Goal: Task Accomplishment & Management: Complete application form

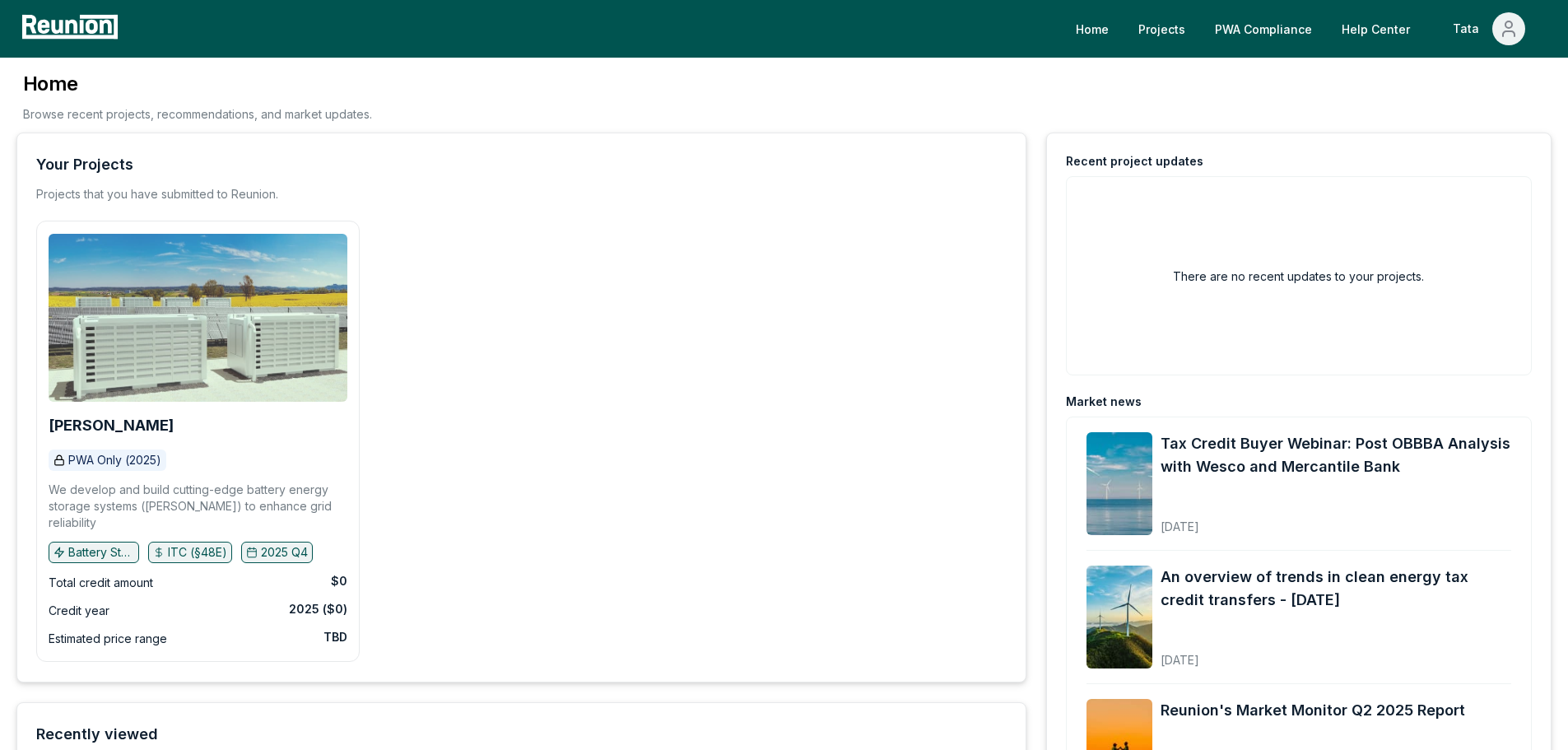
click at [252, 286] on img at bounding box center [197, 317] width 299 height 168
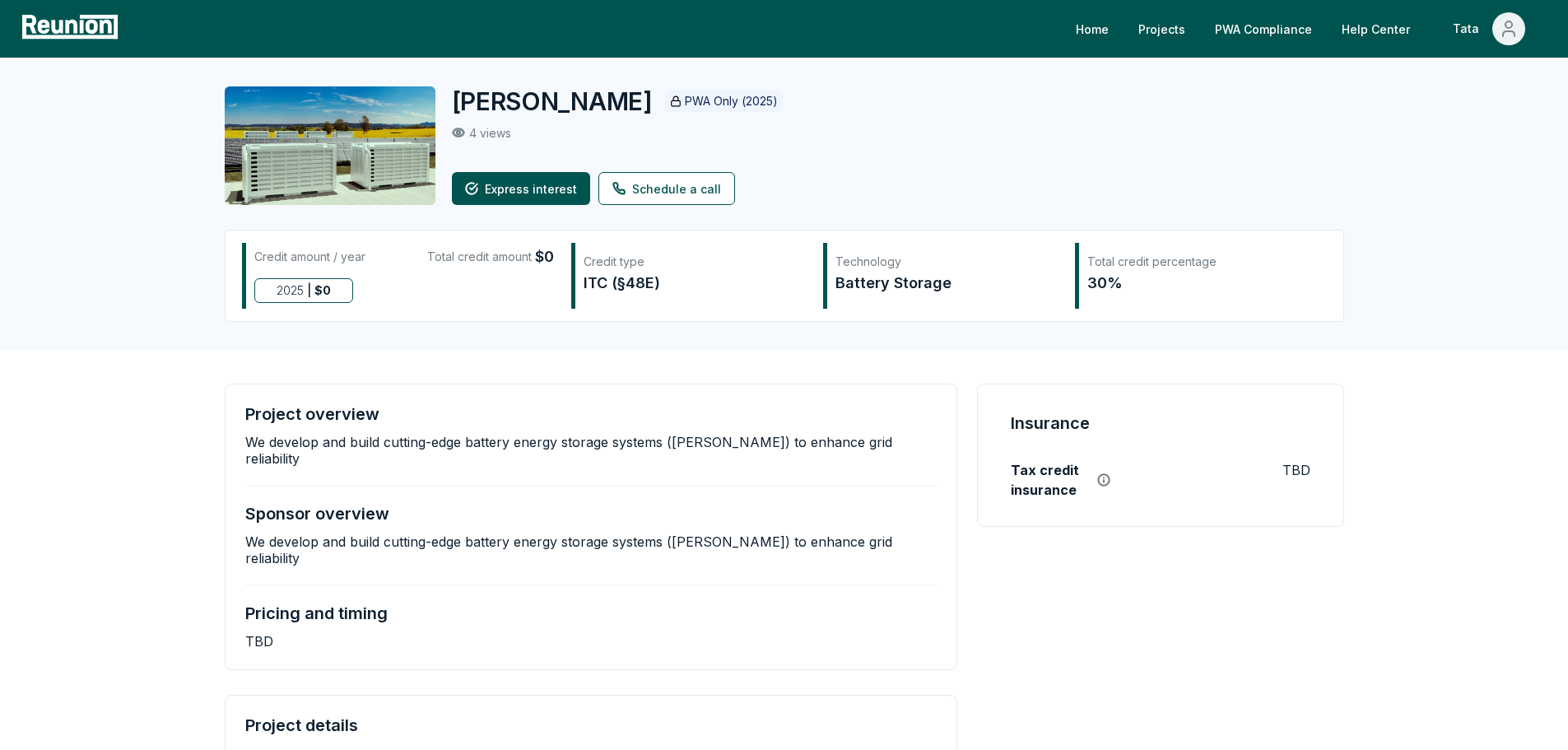
click at [376, 143] on img at bounding box center [330, 145] width 210 height 119
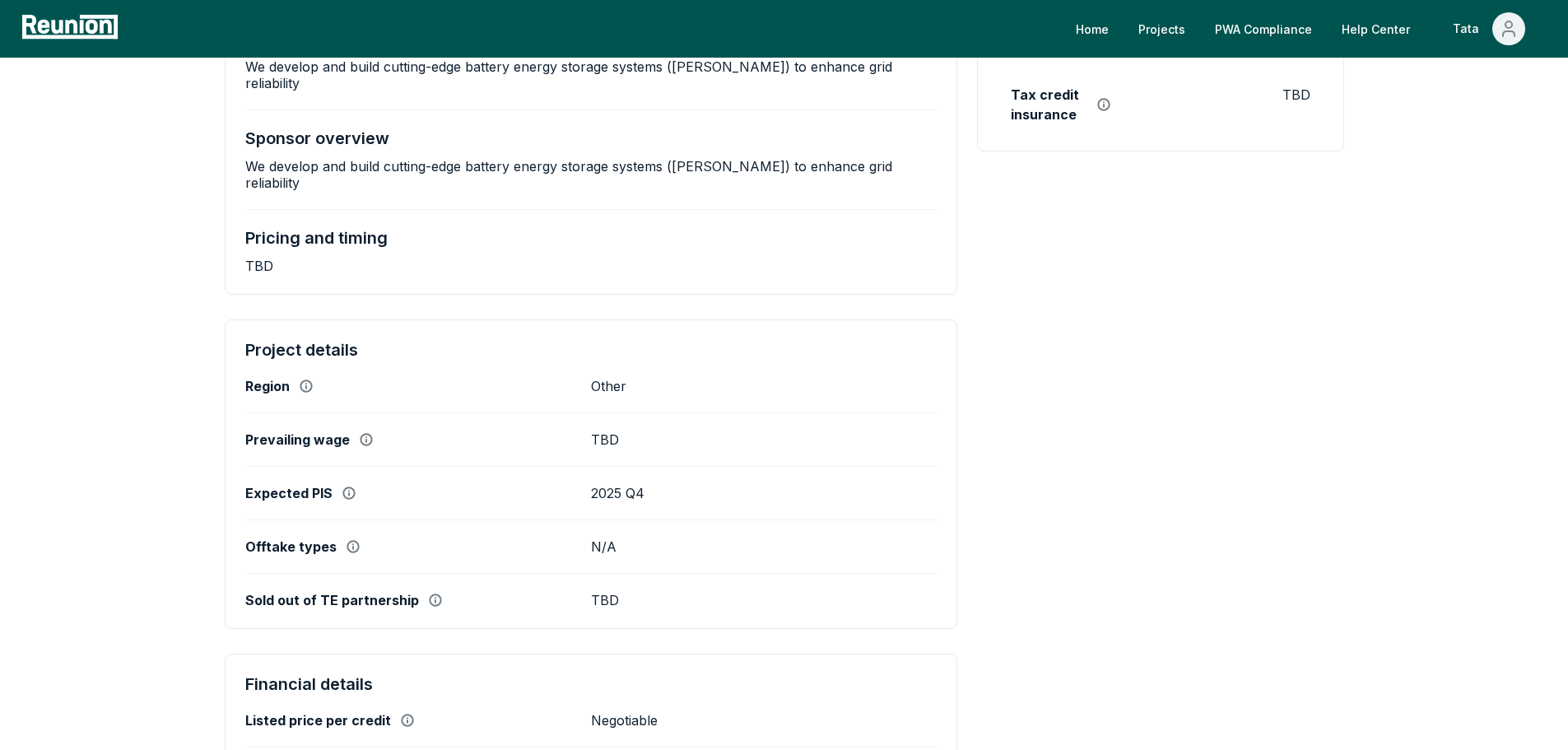
scroll to position [411, 0]
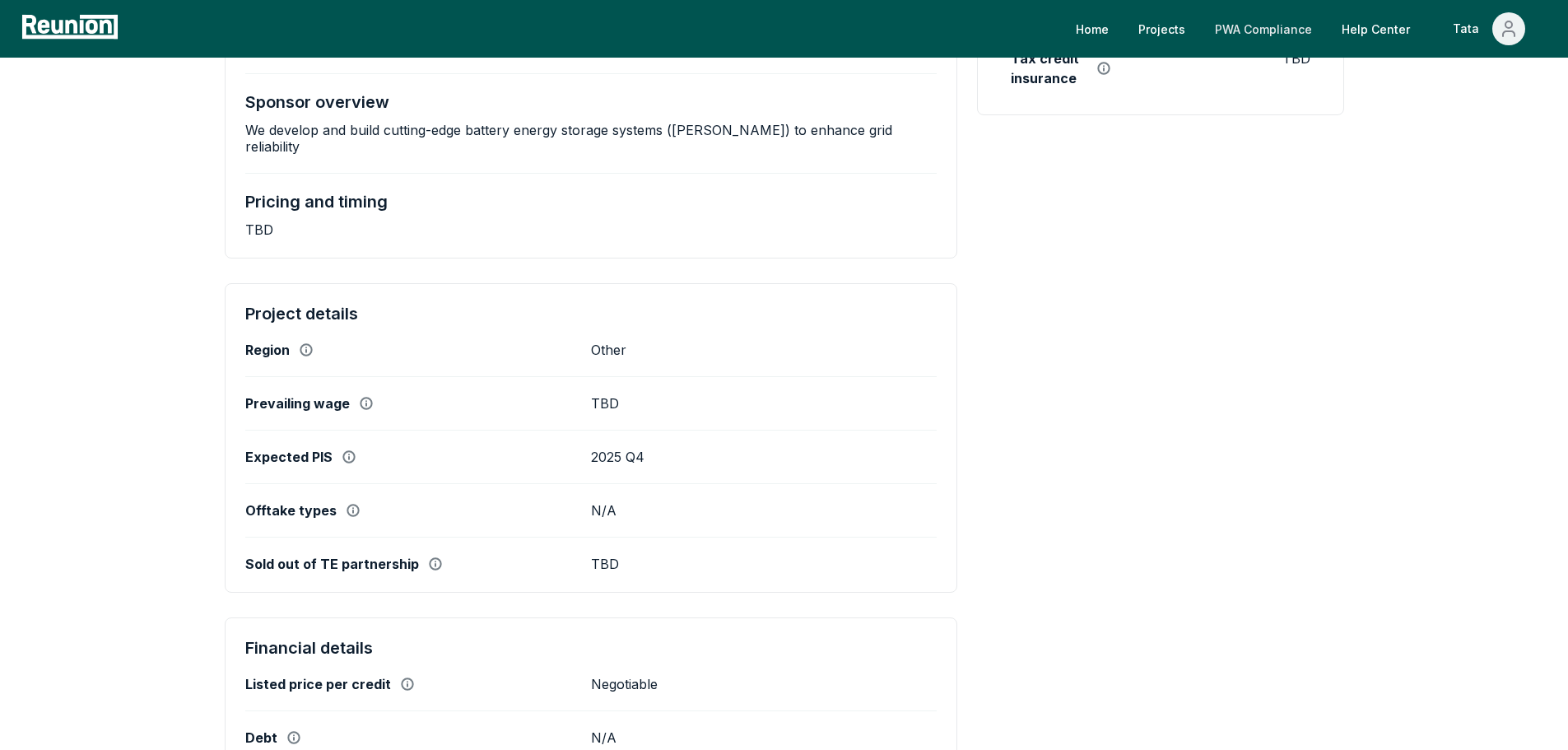
click at [1264, 34] on link "PWA Compliance" at bounding box center [1263, 29] width 123 height 33
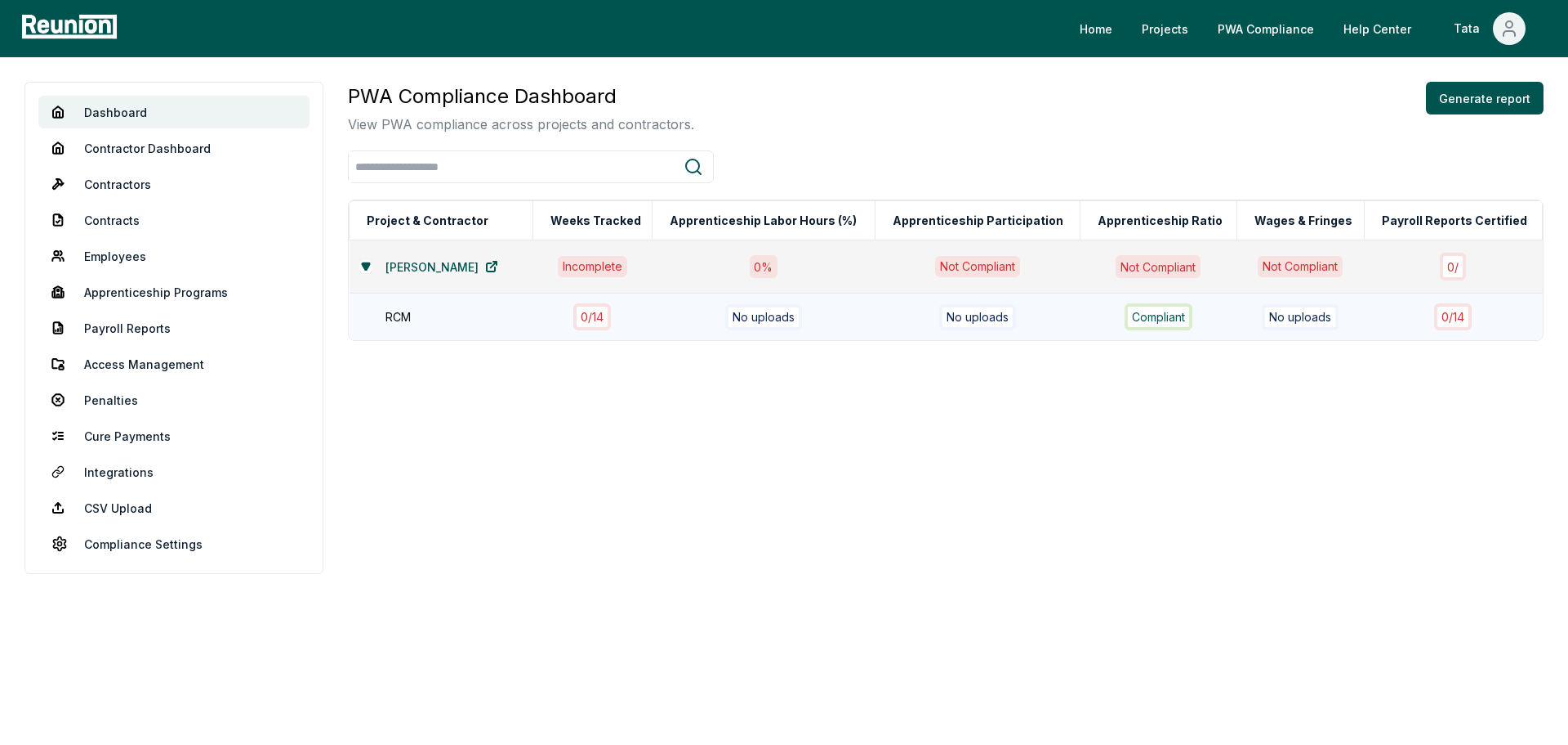
click at [436, 303] on td "RCM" at bounding box center [442, 317] width 184 height 48
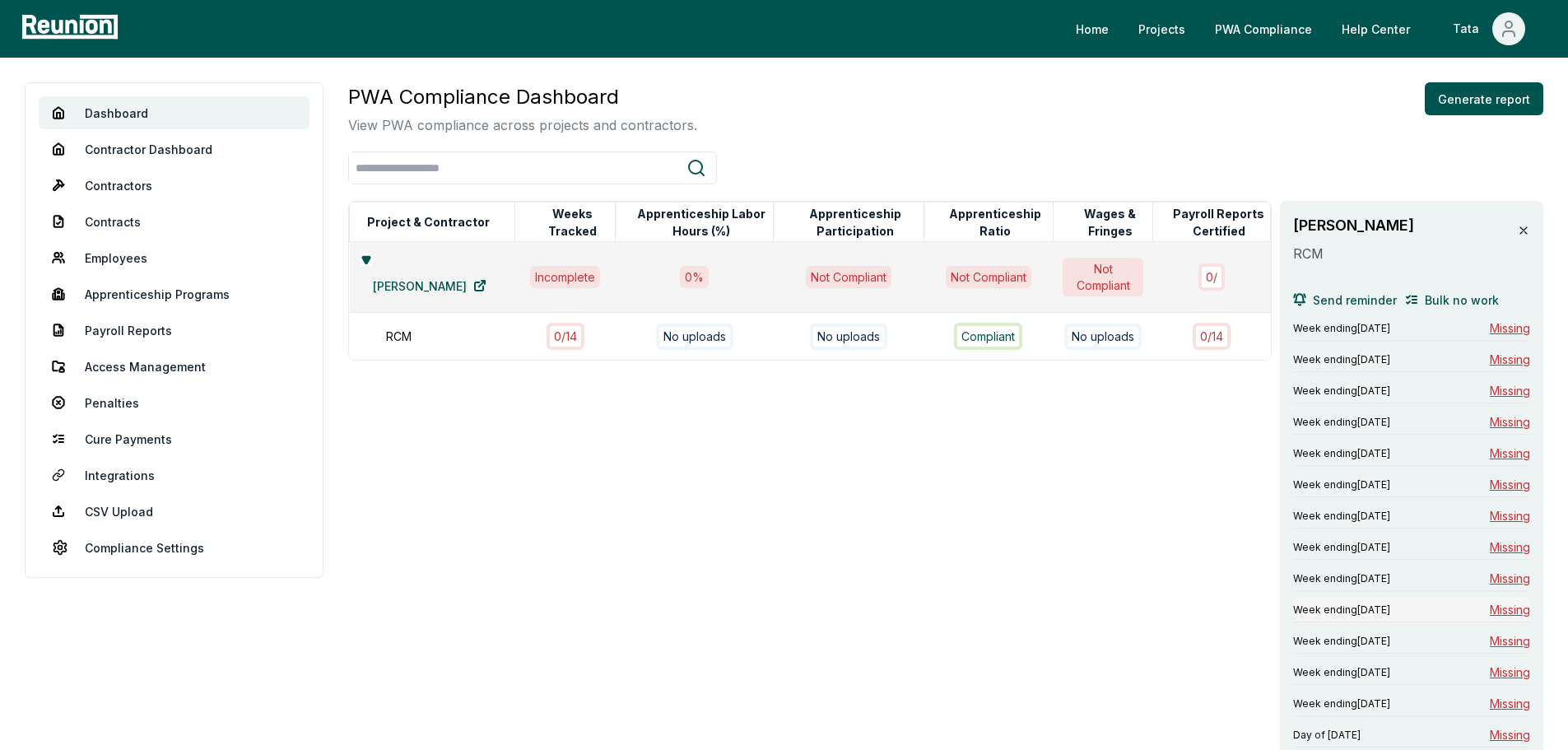
scroll to position [200, 0]
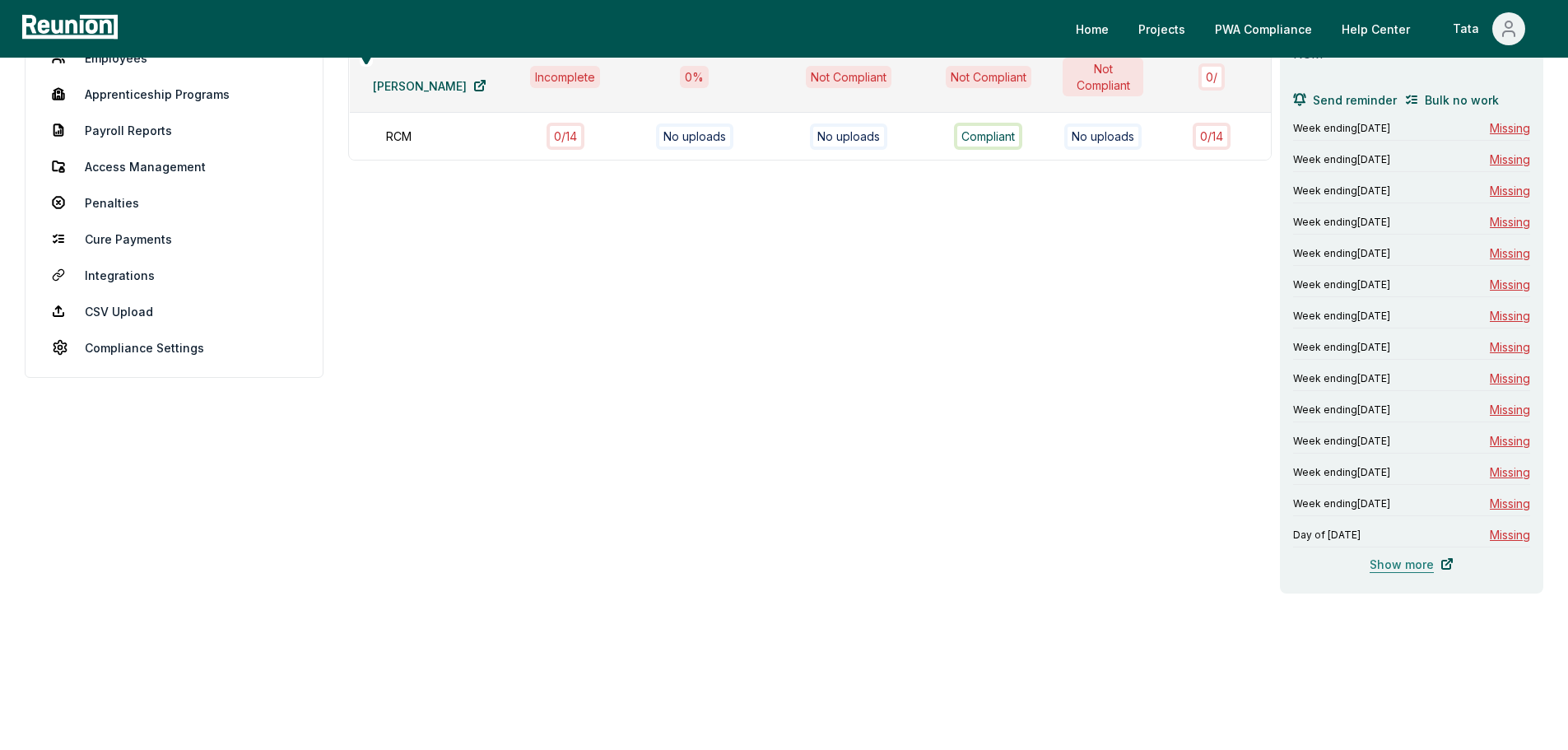
click at [1427, 566] on link "Show more" at bounding box center [1412, 564] width 111 height 33
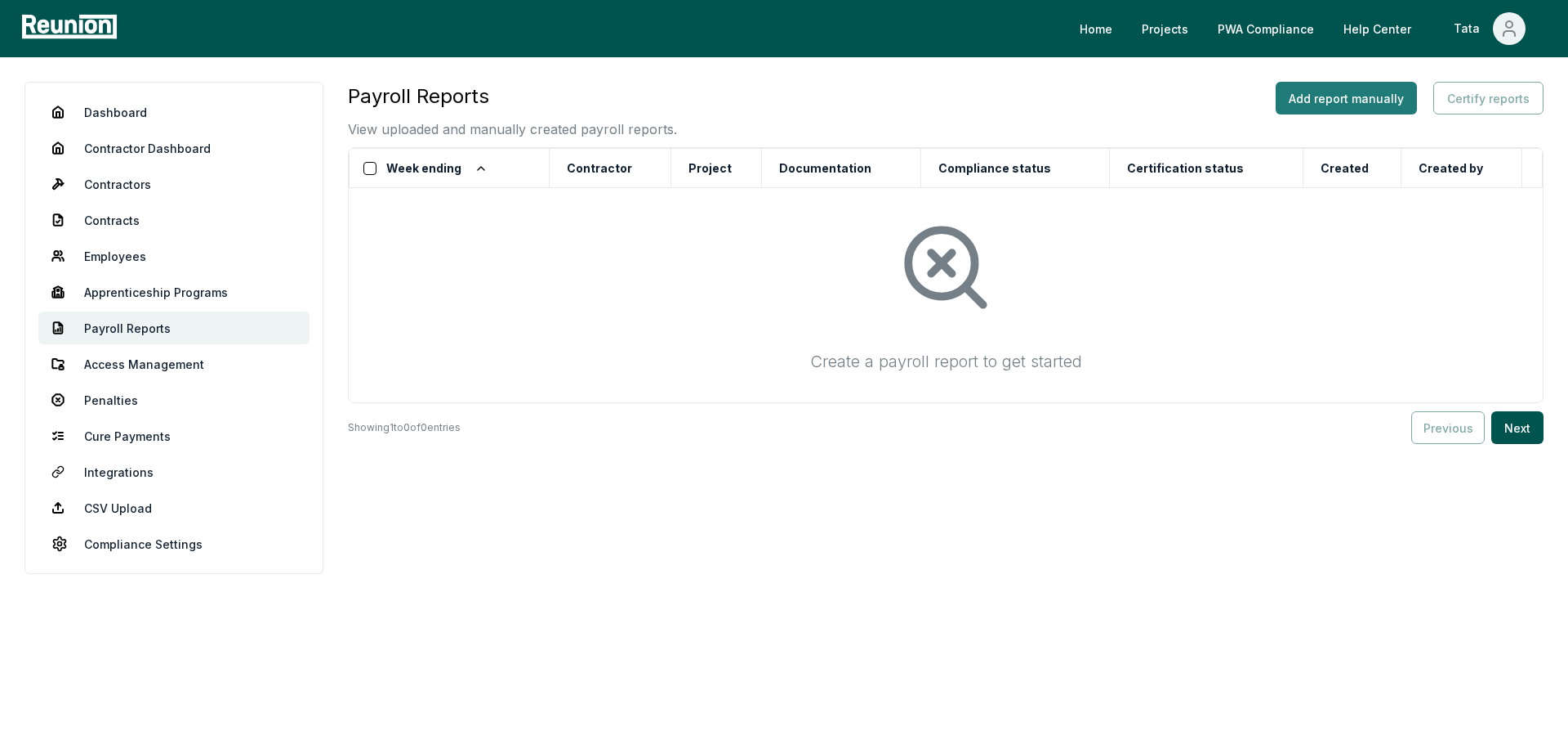
click at [1379, 102] on button "Add report manually" at bounding box center [1347, 97] width 142 height 33
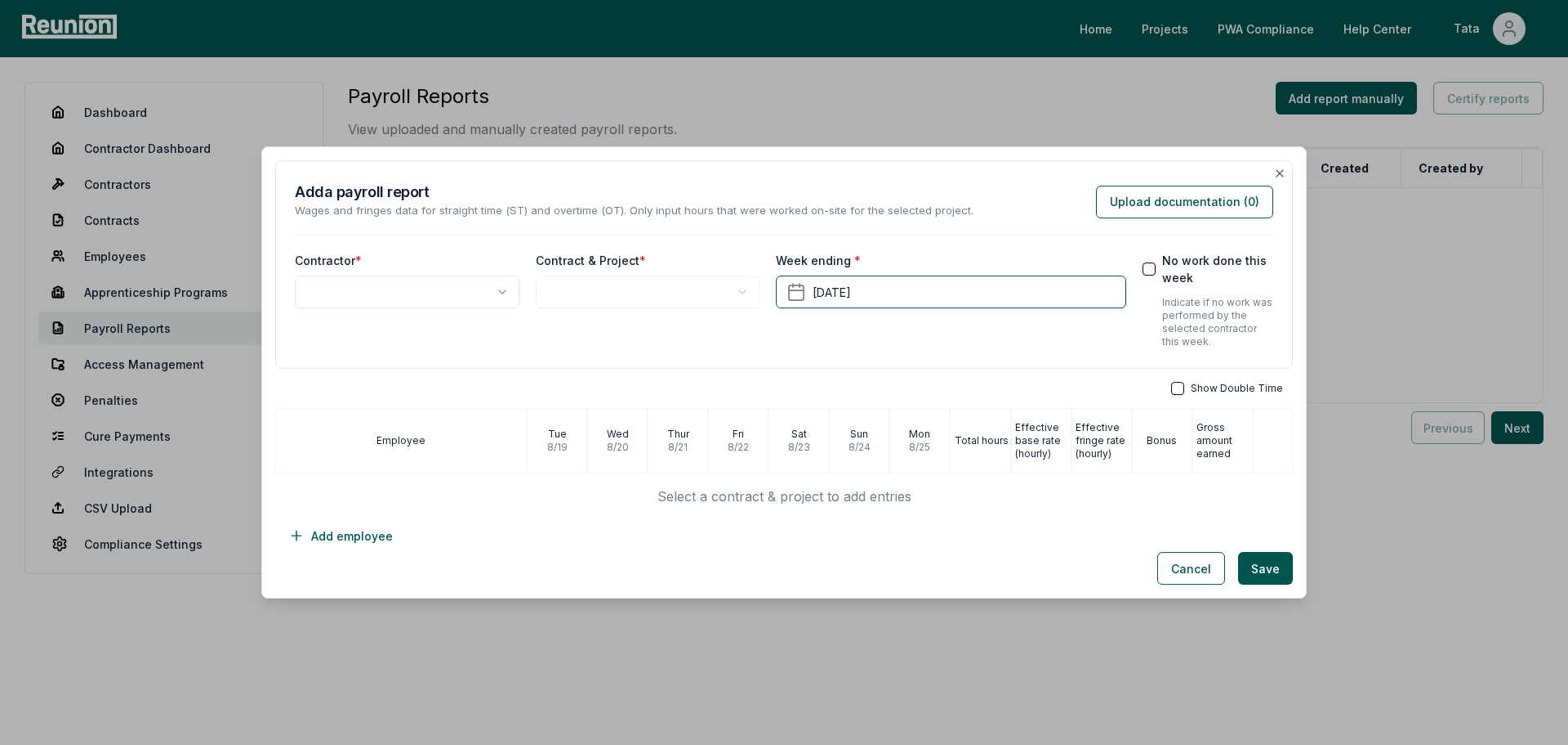
click at [444, 291] on body "Please visit us on your desktop We're working on making our marketplace mobile-…" at bounding box center [784, 372] width 1568 height 745
click at [1149, 203] on body "Please visit us on your desktop We're working on making our marketplace mobile-…" at bounding box center [784, 372] width 1568 height 745
click at [1177, 198] on button "Upload documentation ( 0 )" at bounding box center [1185, 201] width 177 height 33
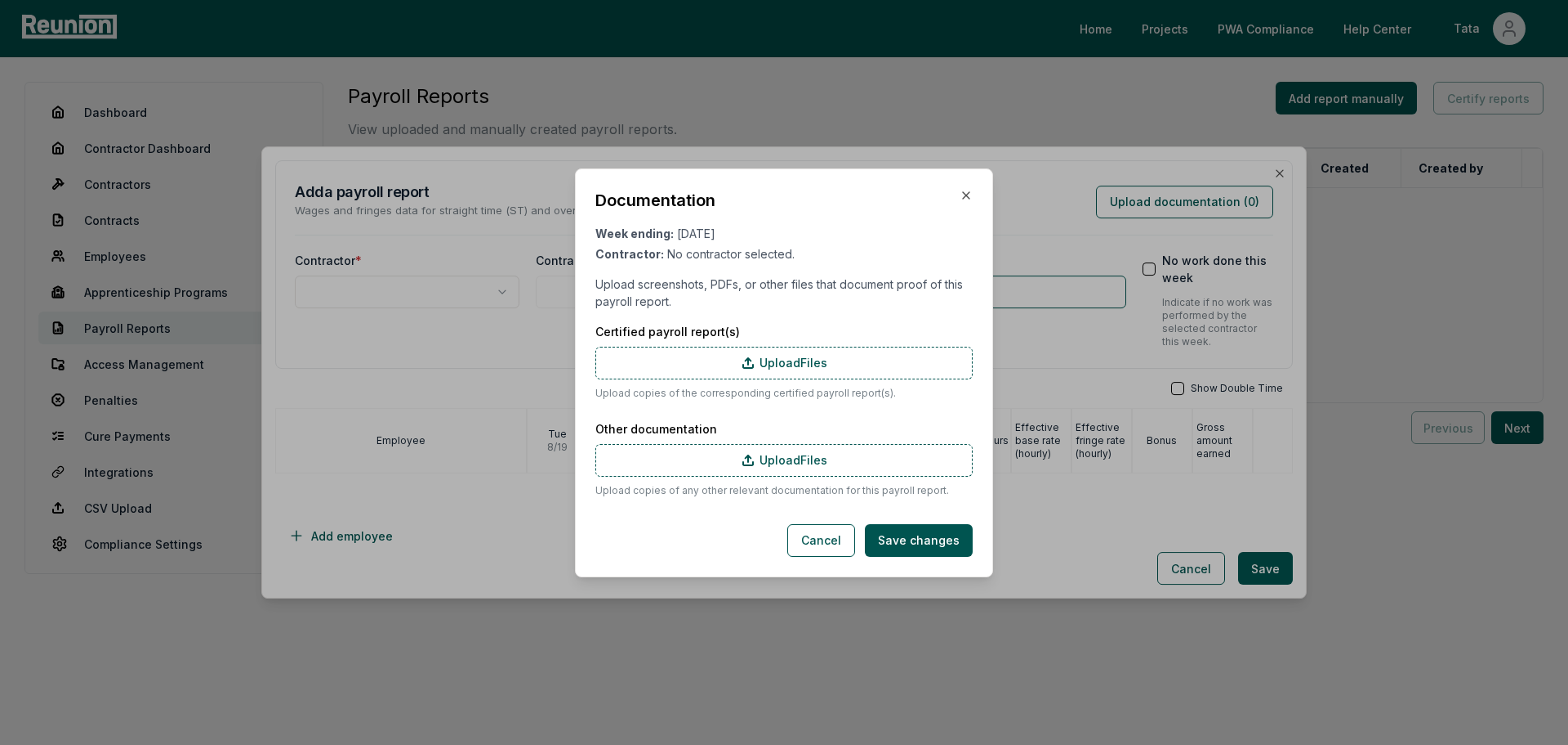
click at [954, 202] on div "Documentation" at bounding box center [784, 200] width 377 height 23
click at [963, 199] on icon "button" at bounding box center [966, 195] width 13 height 13
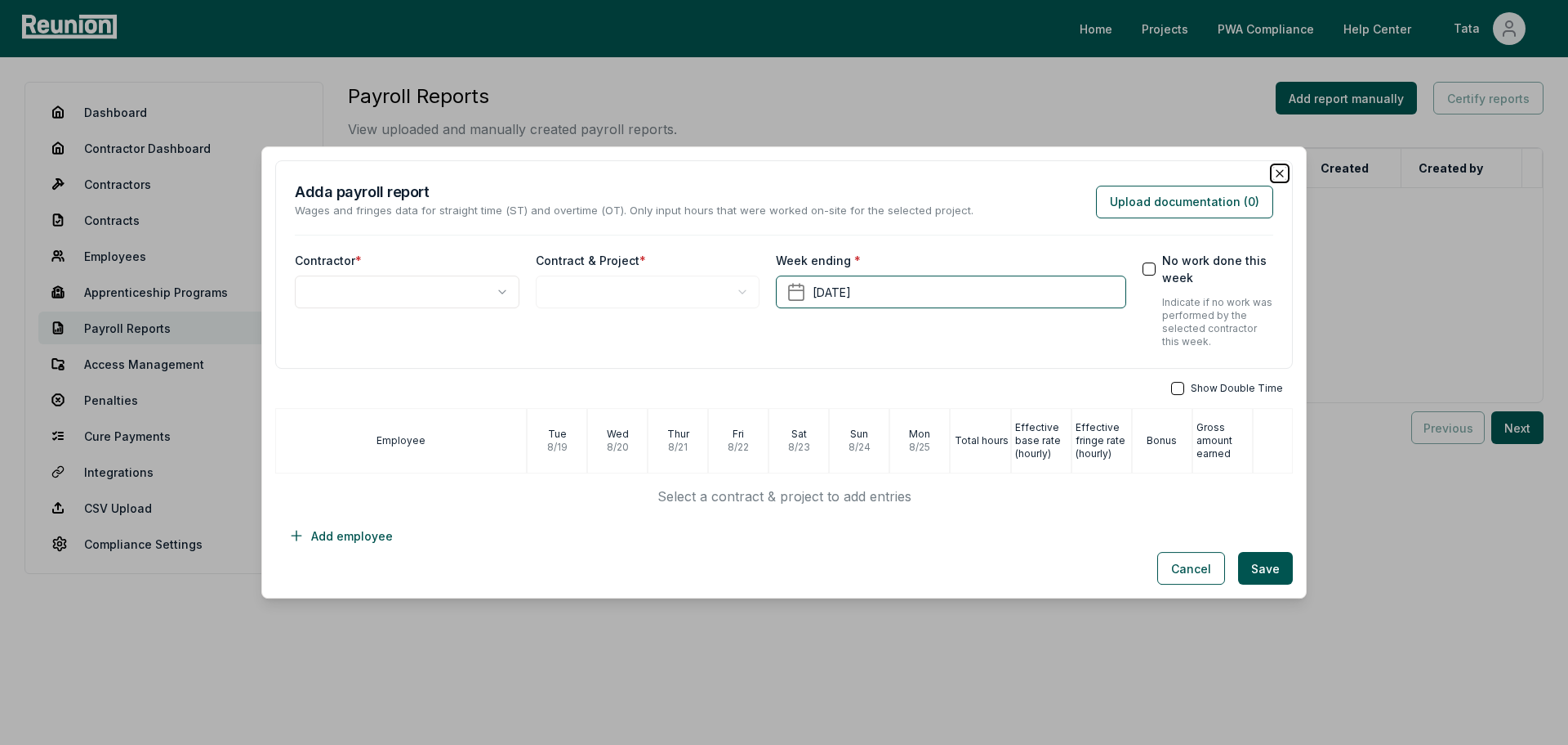
click at [1273, 167] on icon "button" at bounding box center [1279, 173] width 13 height 13
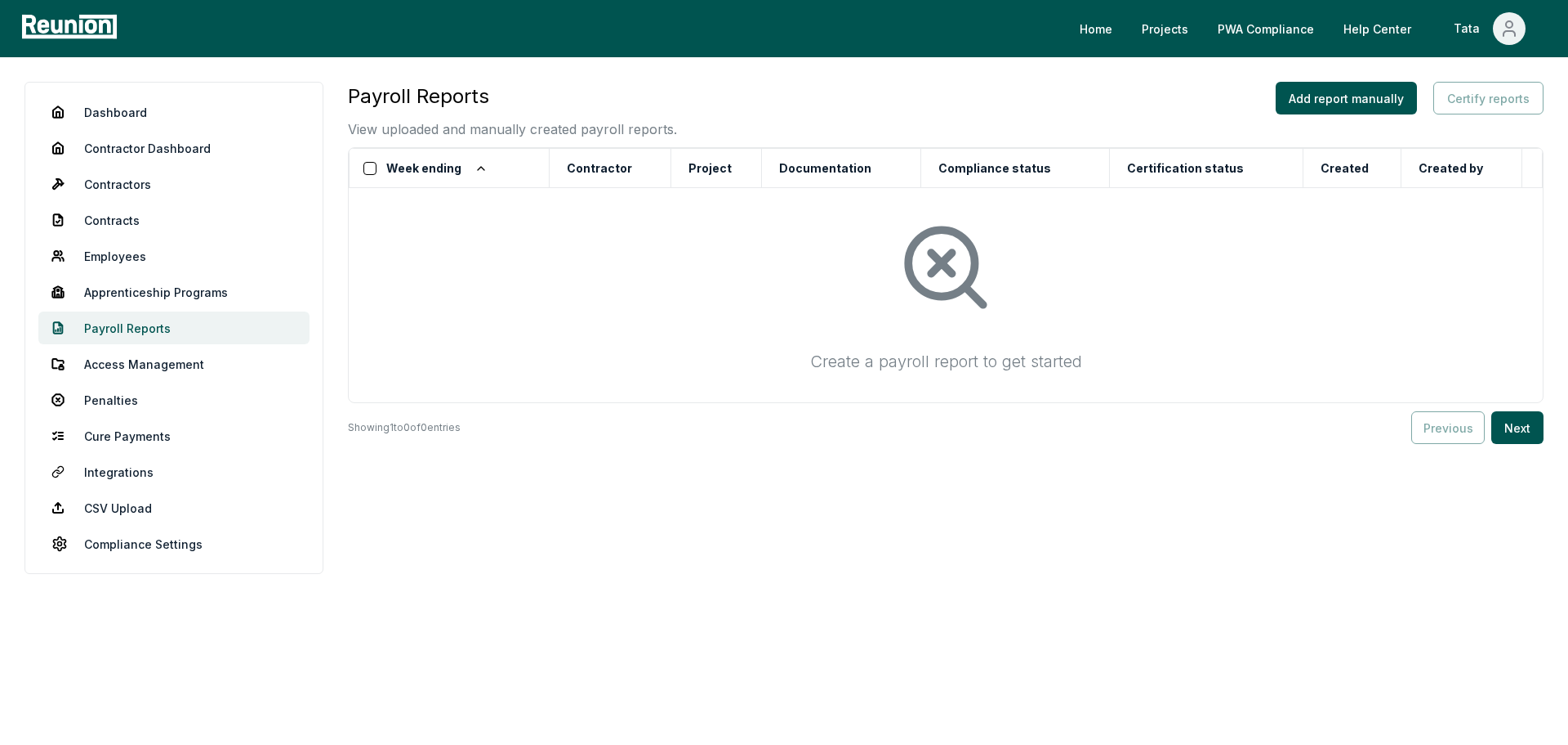
click at [163, 321] on link "Payroll Reports" at bounding box center [174, 328] width 271 height 33
click at [1306, 98] on button "Add report manually" at bounding box center [1347, 97] width 142 height 33
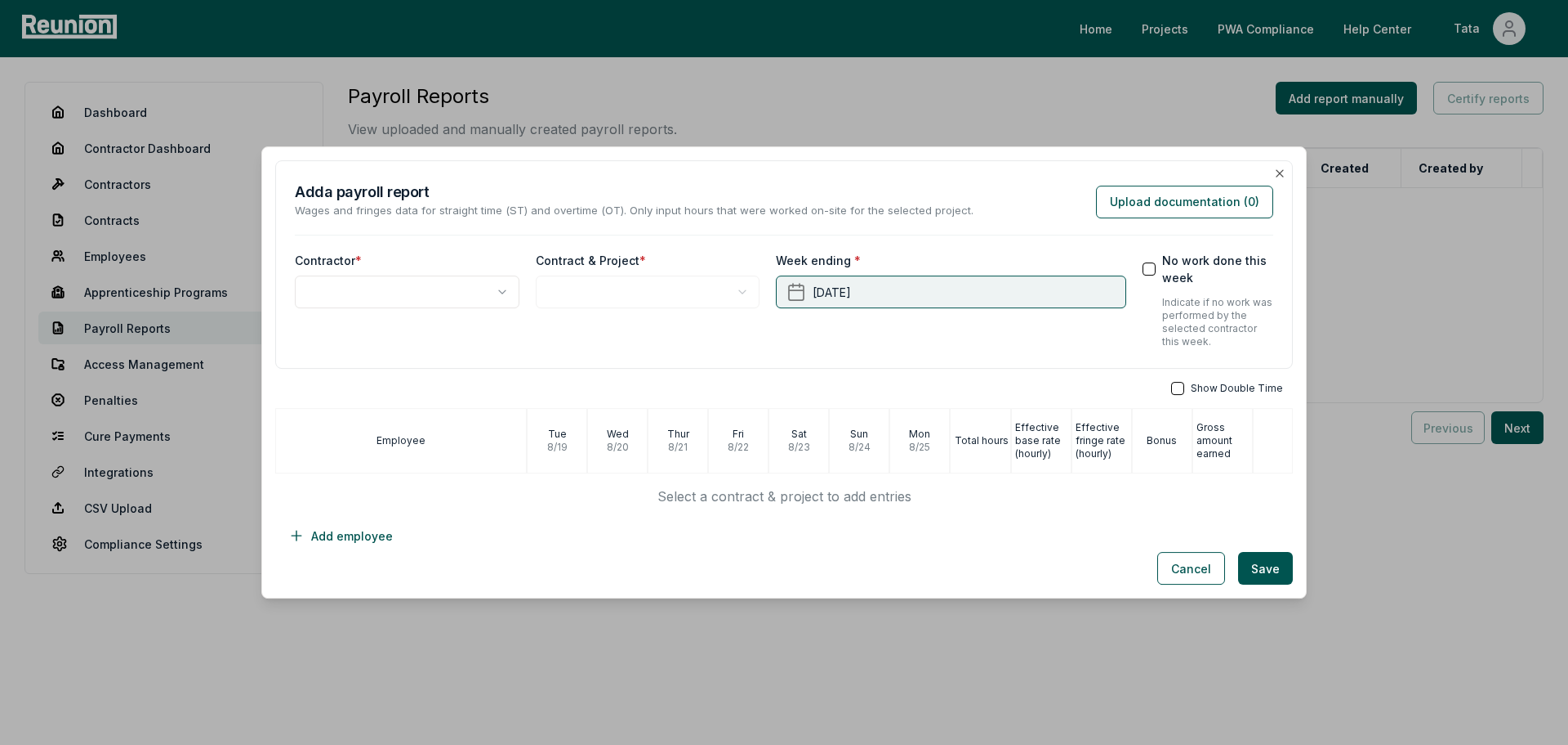
click at [989, 301] on button "[DATE]" at bounding box center [951, 291] width 350 height 33
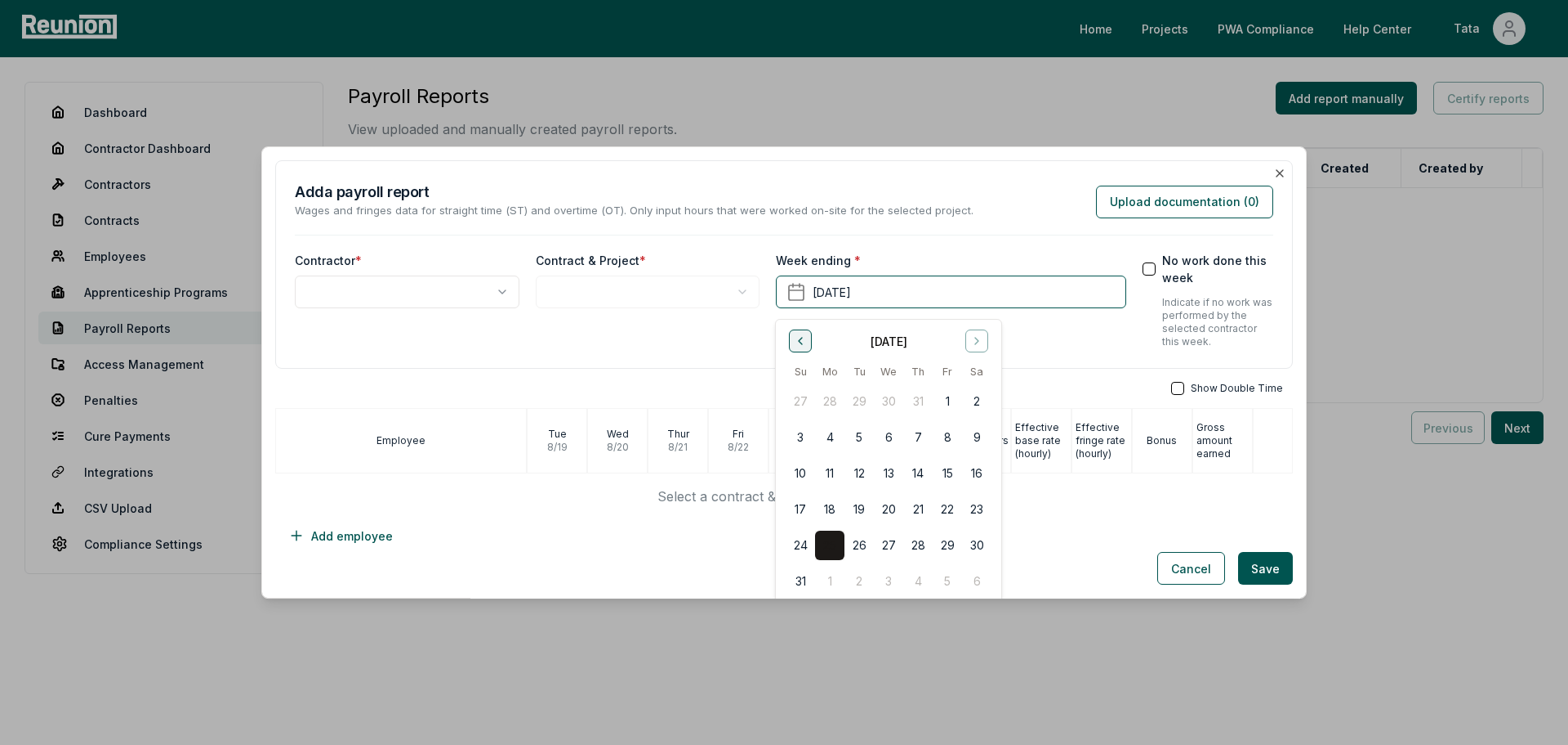
click at [804, 348] on button "Go to previous month" at bounding box center [800, 341] width 23 height 23
click at [974, 554] on button "31" at bounding box center [977, 545] width 29 height 29
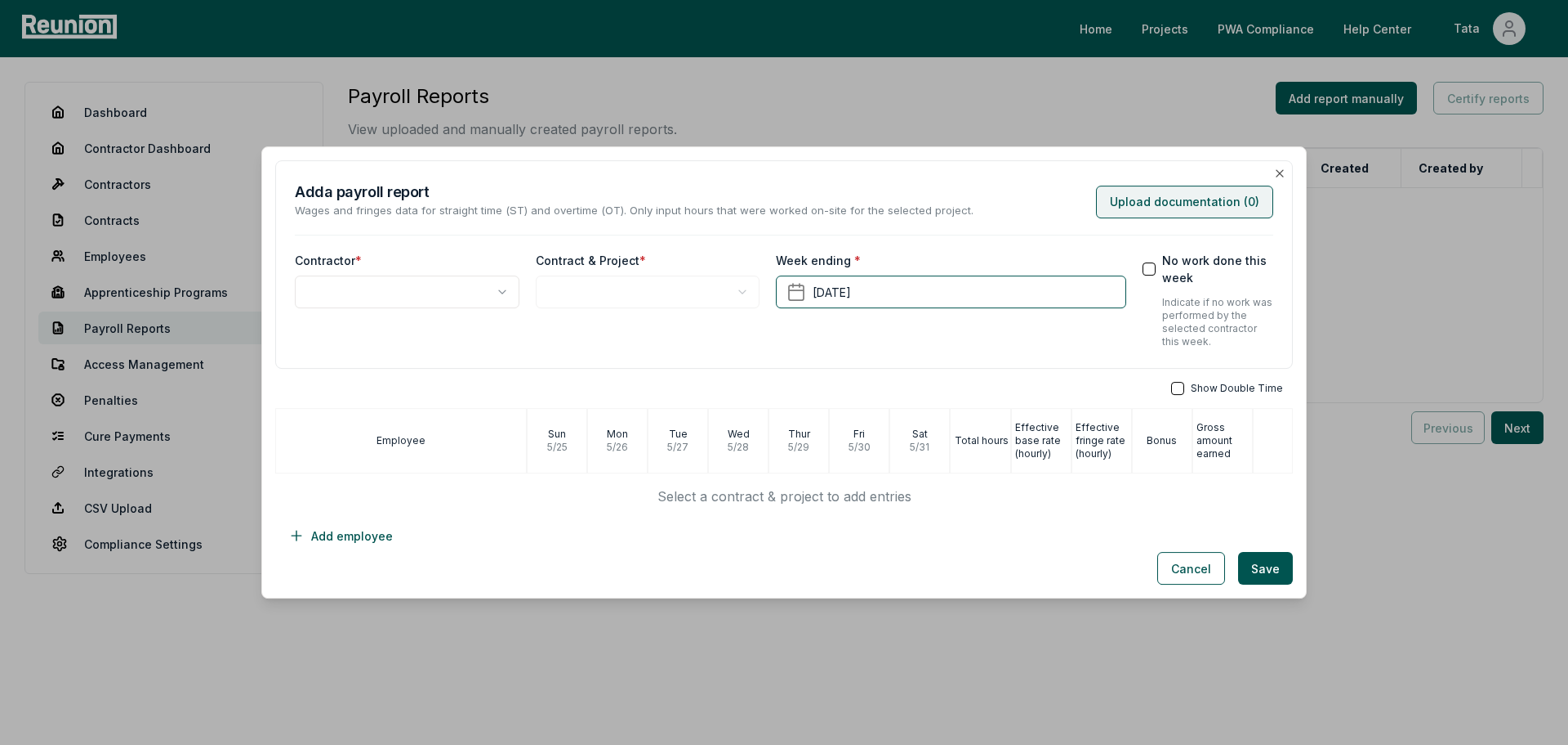
click at [1156, 205] on button "Upload documentation ( 0 )" at bounding box center [1185, 201] width 177 height 33
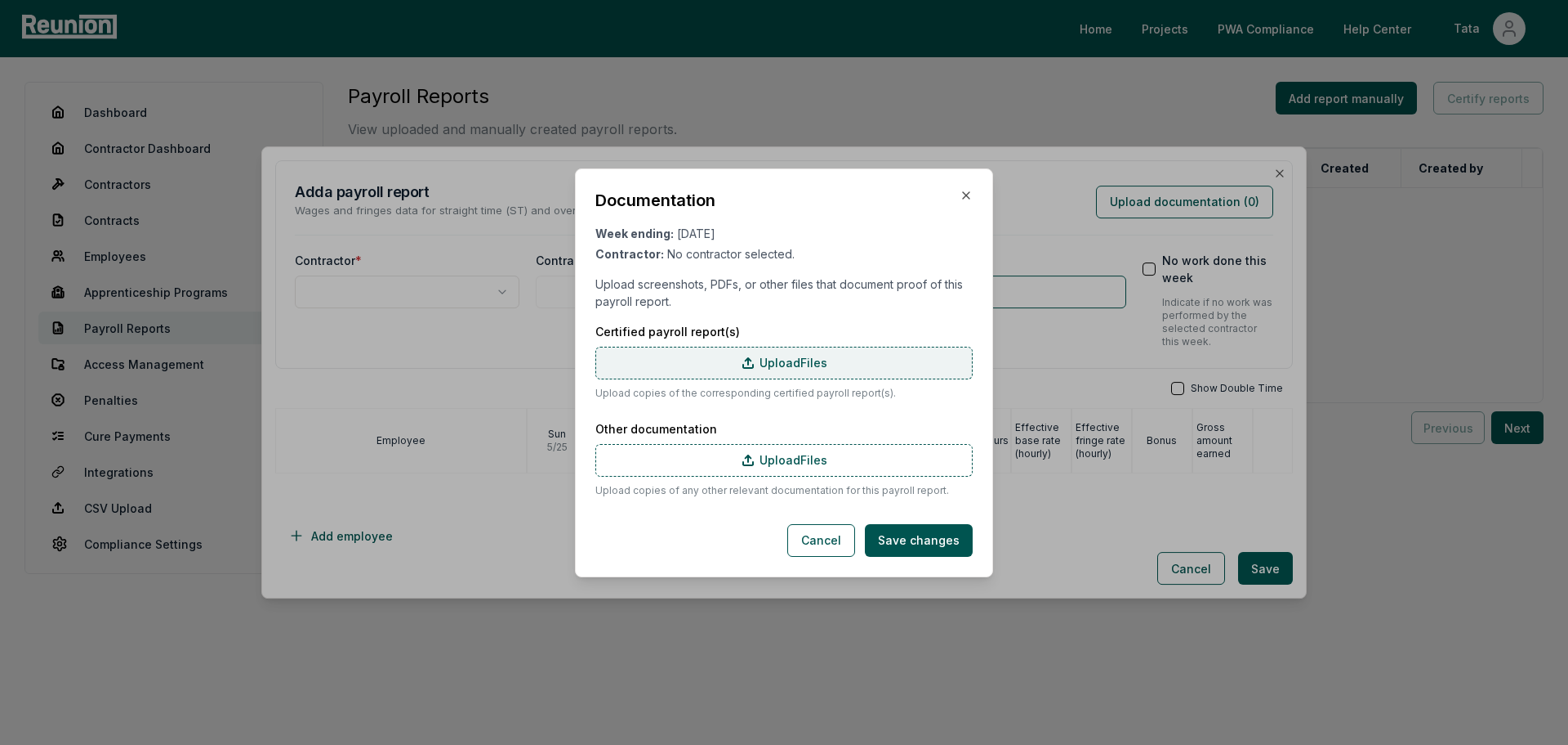
click at [834, 365] on label "Upload Files" at bounding box center [784, 362] width 377 height 33
click at [0, 0] on input "Upload Files" at bounding box center [0, 0] width 0 height 0
click at [731, 362] on label "Upload Files" at bounding box center [784, 362] width 377 height 33
click at [0, 0] on input "Upload Files" at bounding box center [0, 0] width 0 height 0
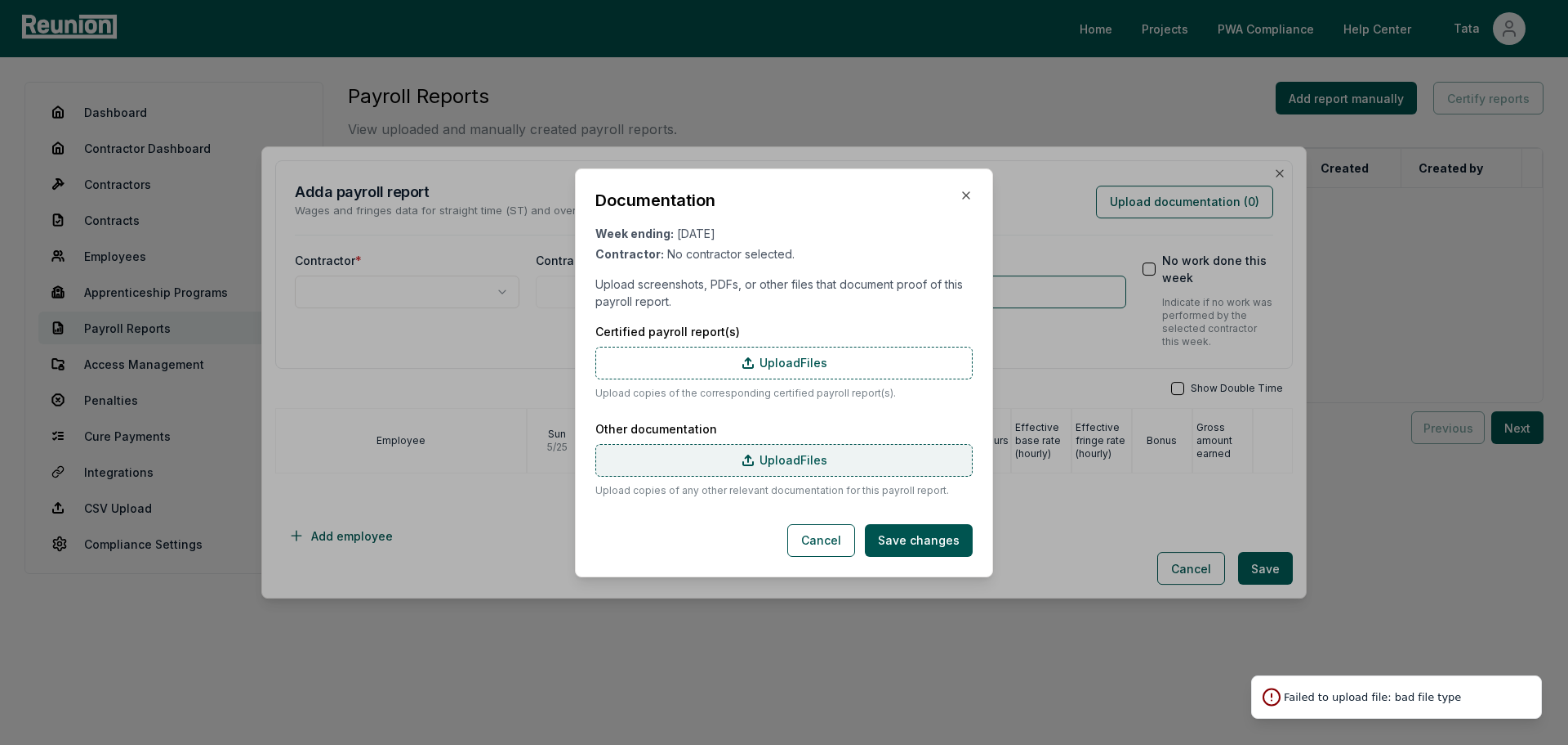
click at [769, 464] on label "Upload Files" at bounding box center [784, 460] width 377 height 33
click at [0, 0] on input "Upload Files" at bounding box center [0, 0] width 0 height 0
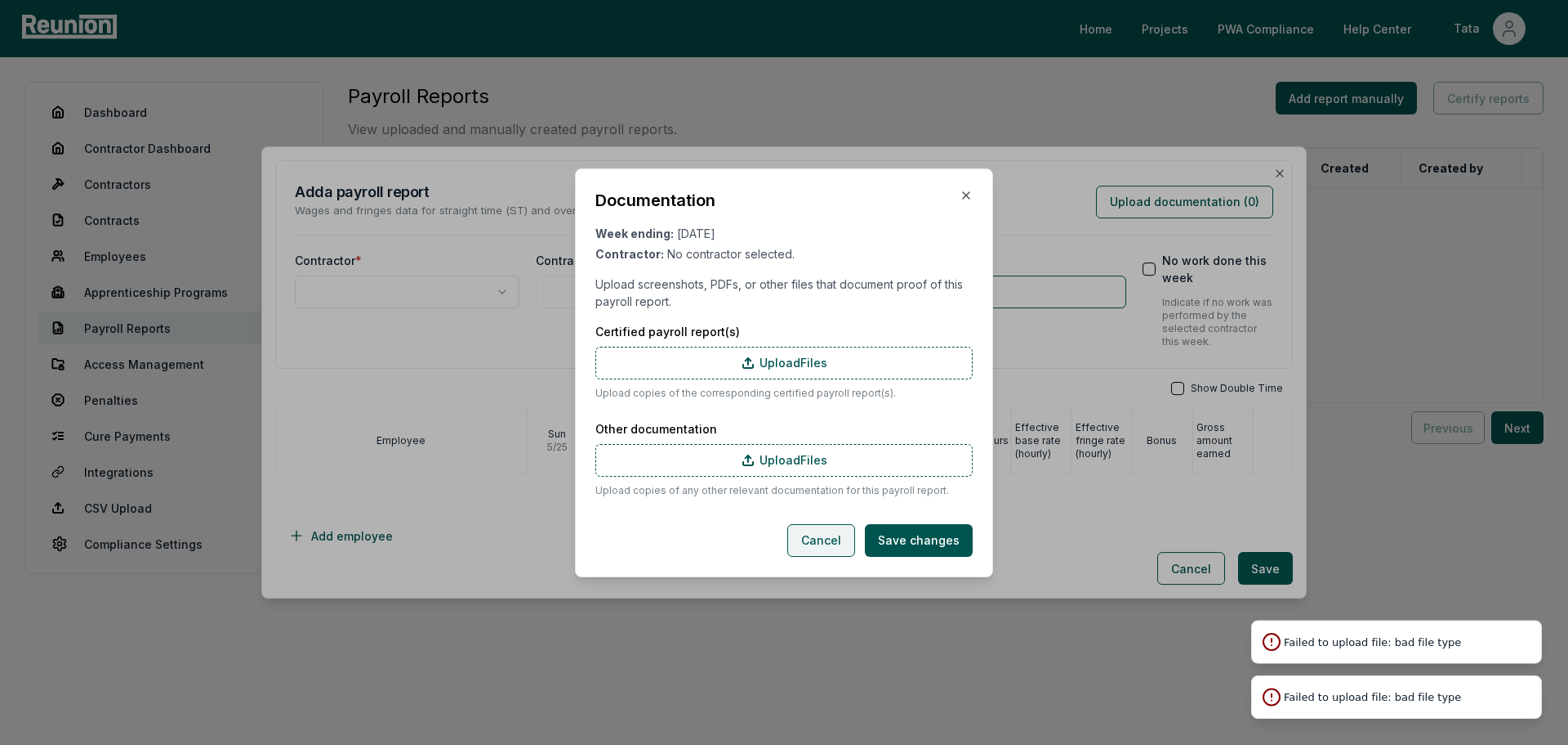
click at [846, 532] on button "Cancel" at bounding box center [821, 539] width 68 height 33
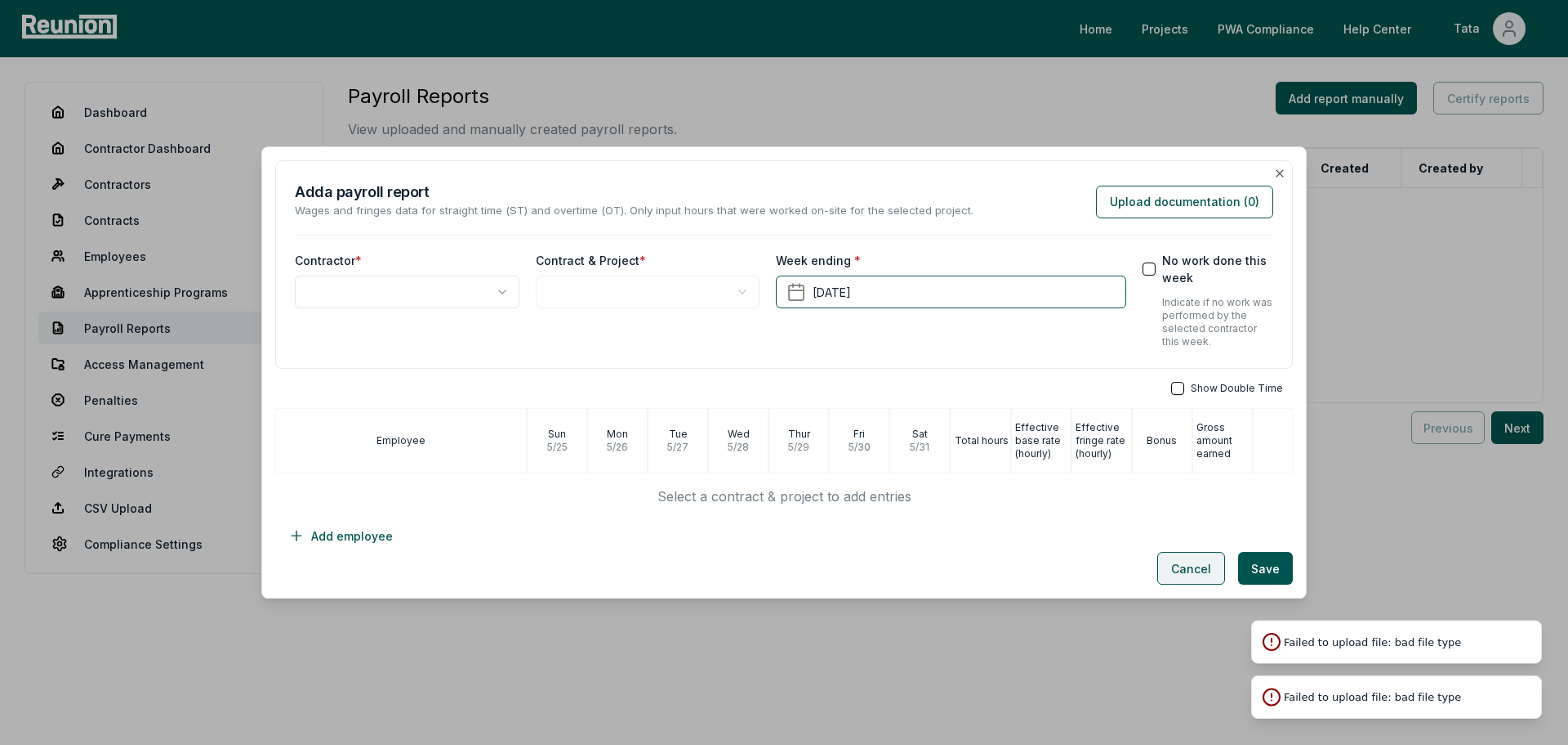
click at [1191, 555] on button "Cancel" at bounding box center [1191, 568] width 68 height 33
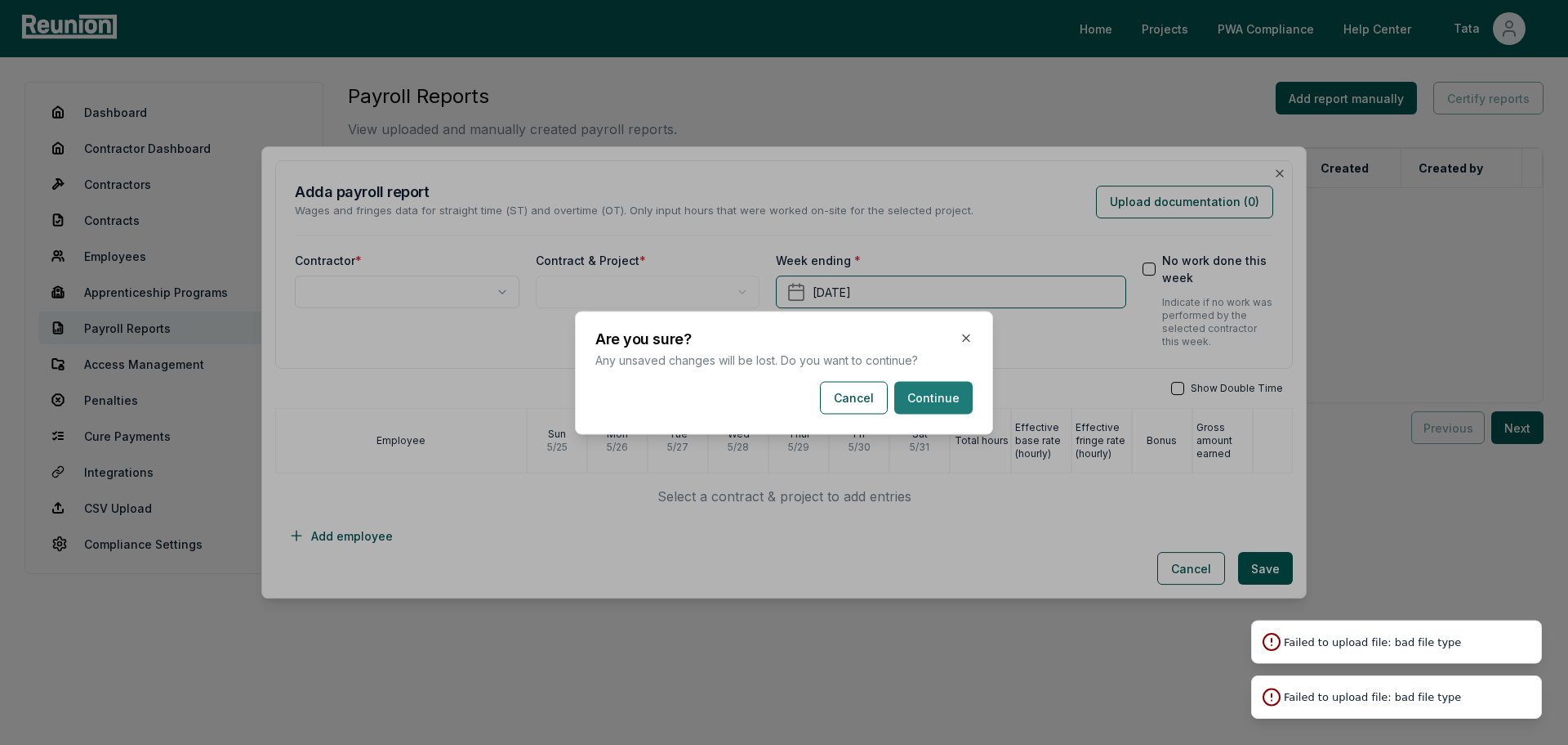
click at [941, 398] on button "Continue" at bounding box center [933, 397] width 79 height 33
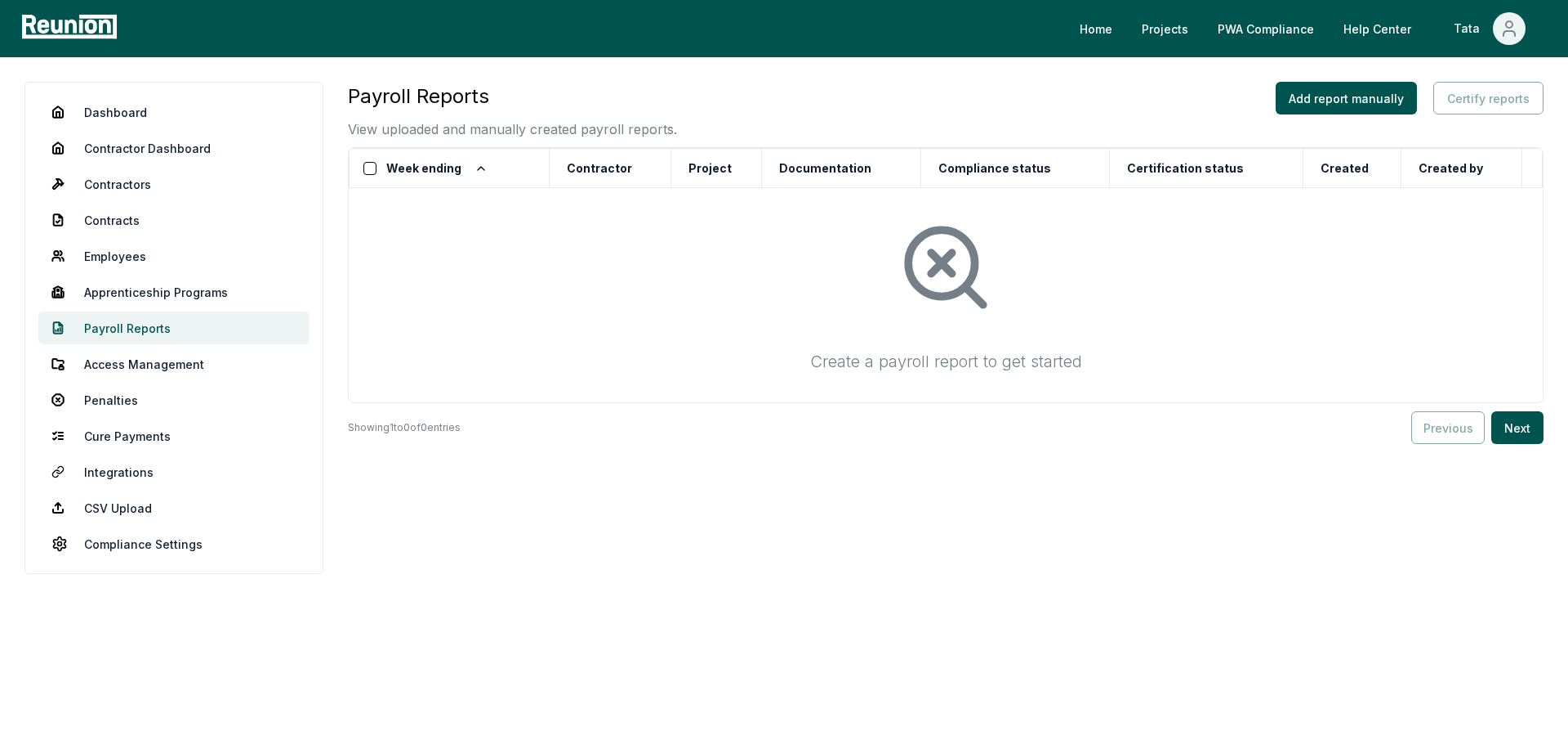
click at [179, 330] on link "Payroll Reports" at bounding box center [174, 328] width 271 height 33
click at [135, 121] on link "Dashboard" at bounding box center [174, 112] width 271 height 33
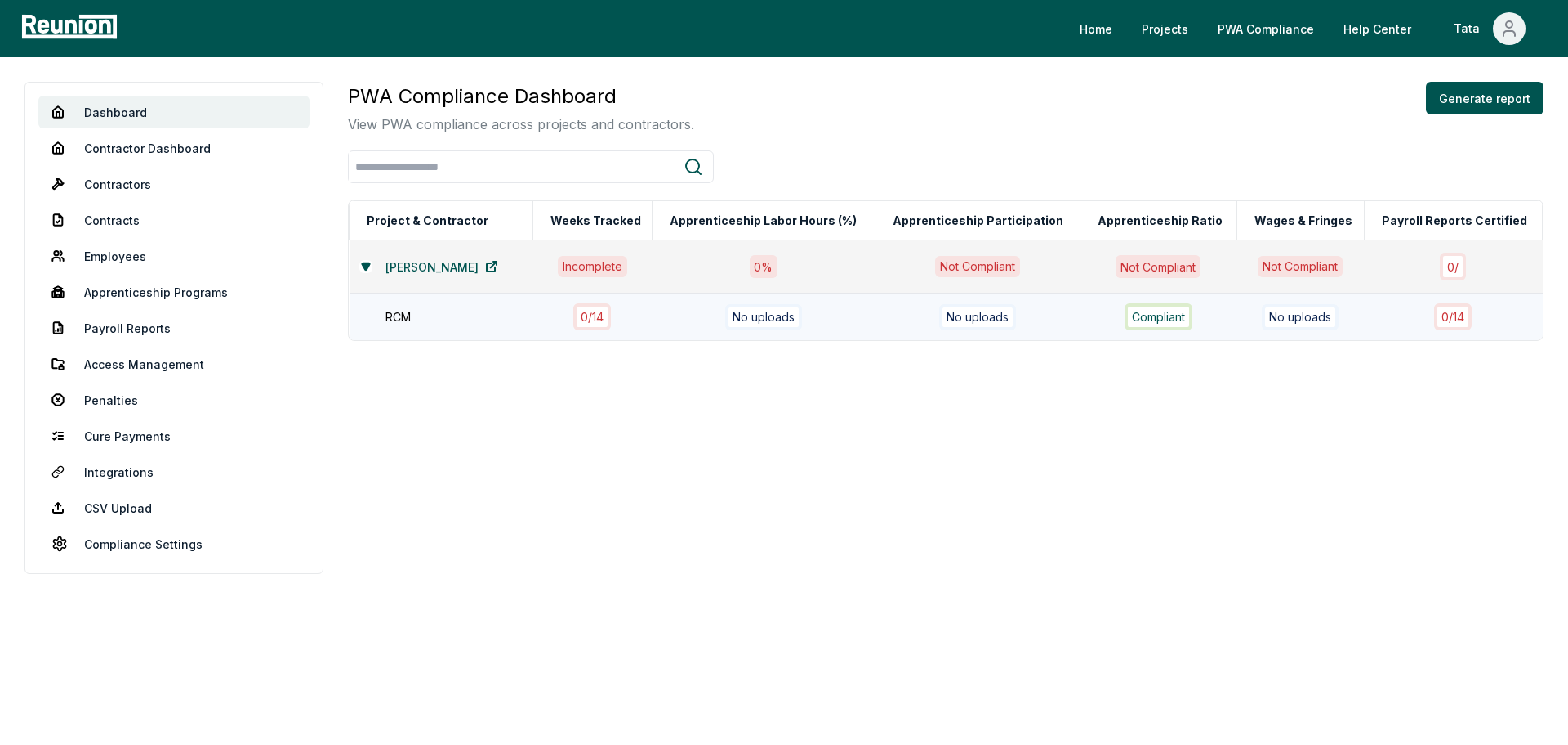
click at [413, 320] on div "RCM" at bounding box center [467, 316] width 164 height 17
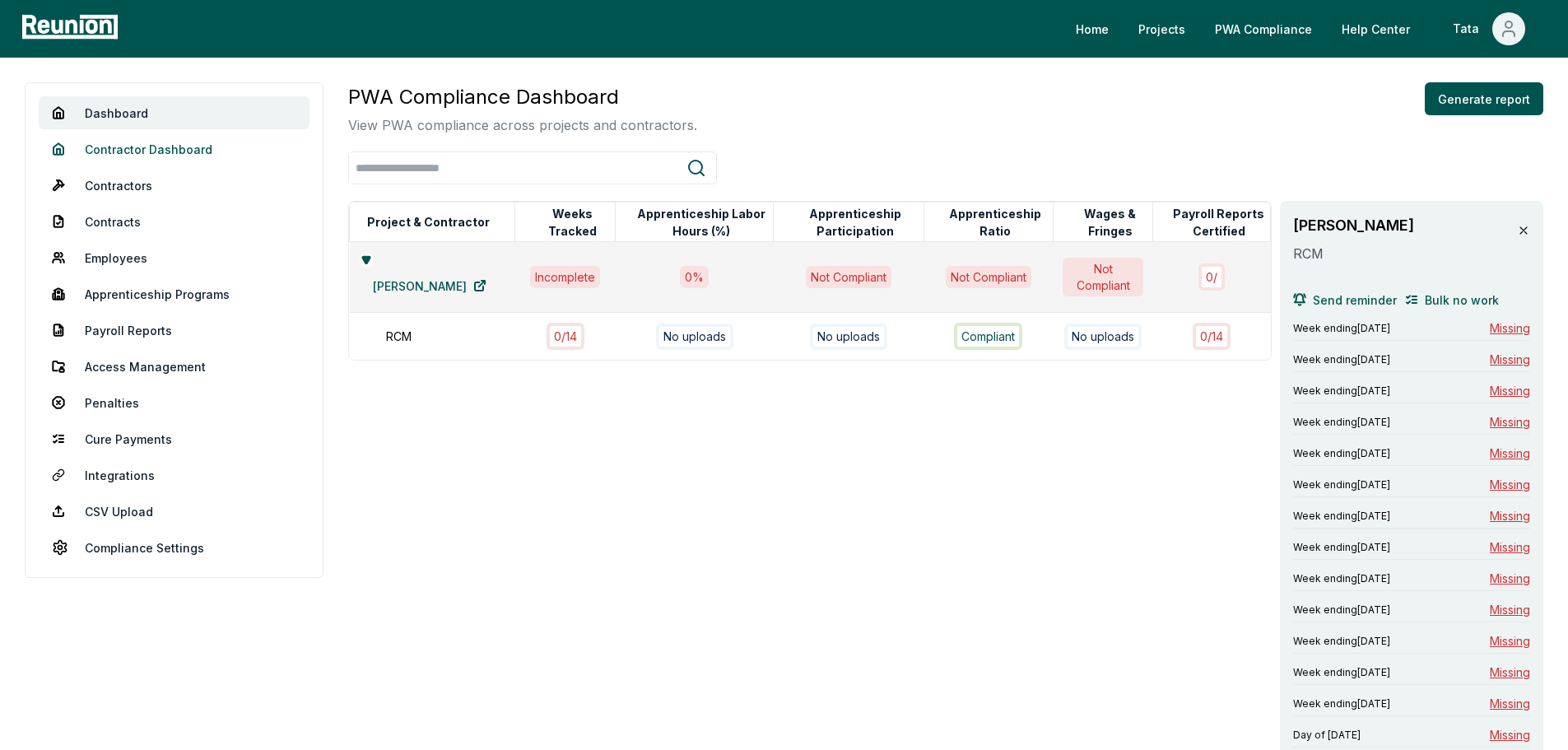
click at [219, 150] on link "Contractor Dashboard" at bounding box center [174, 149] width 271 height 33
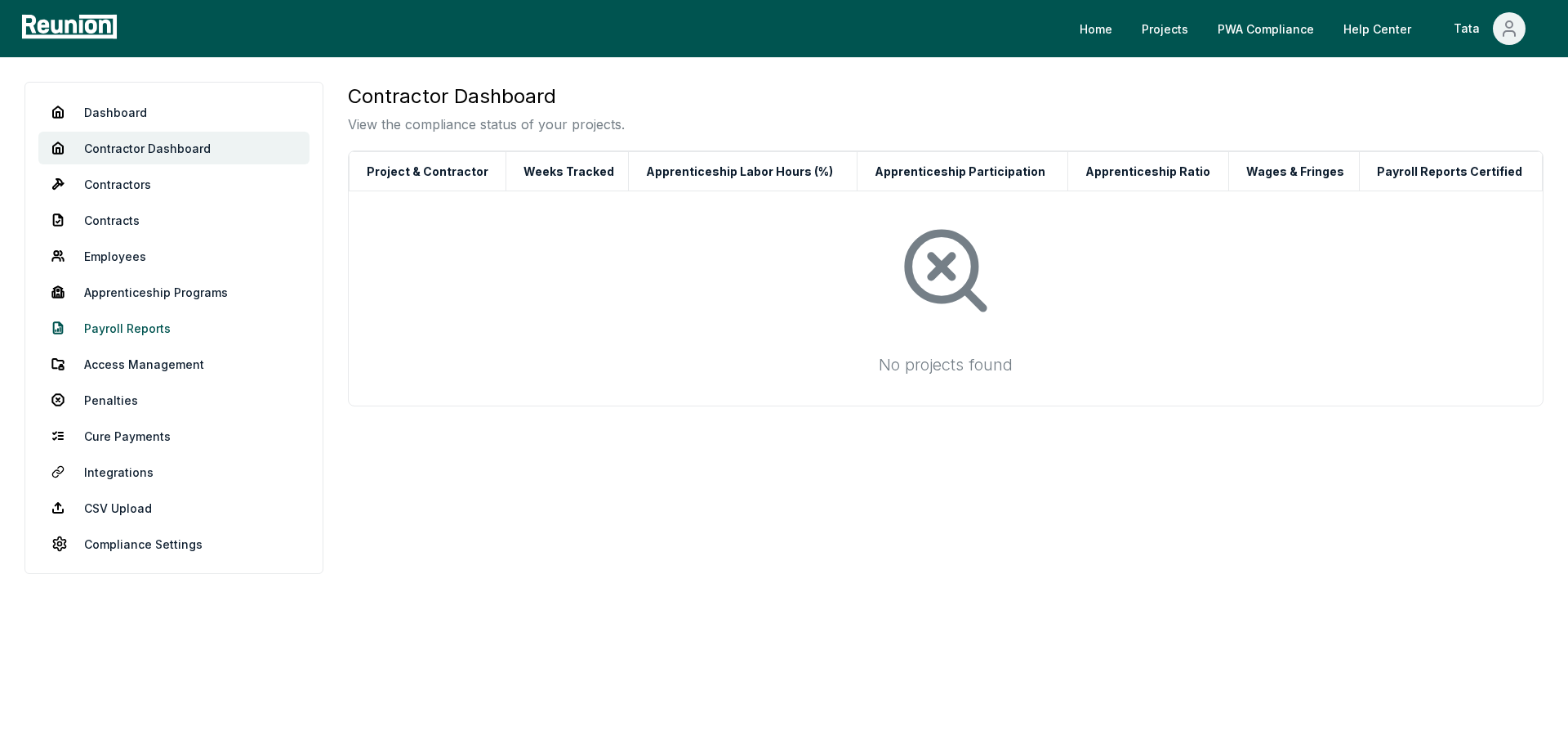
click at [170, 323] on link "Payroll Reports" at bounding box center [174, 328] width 271 height 33
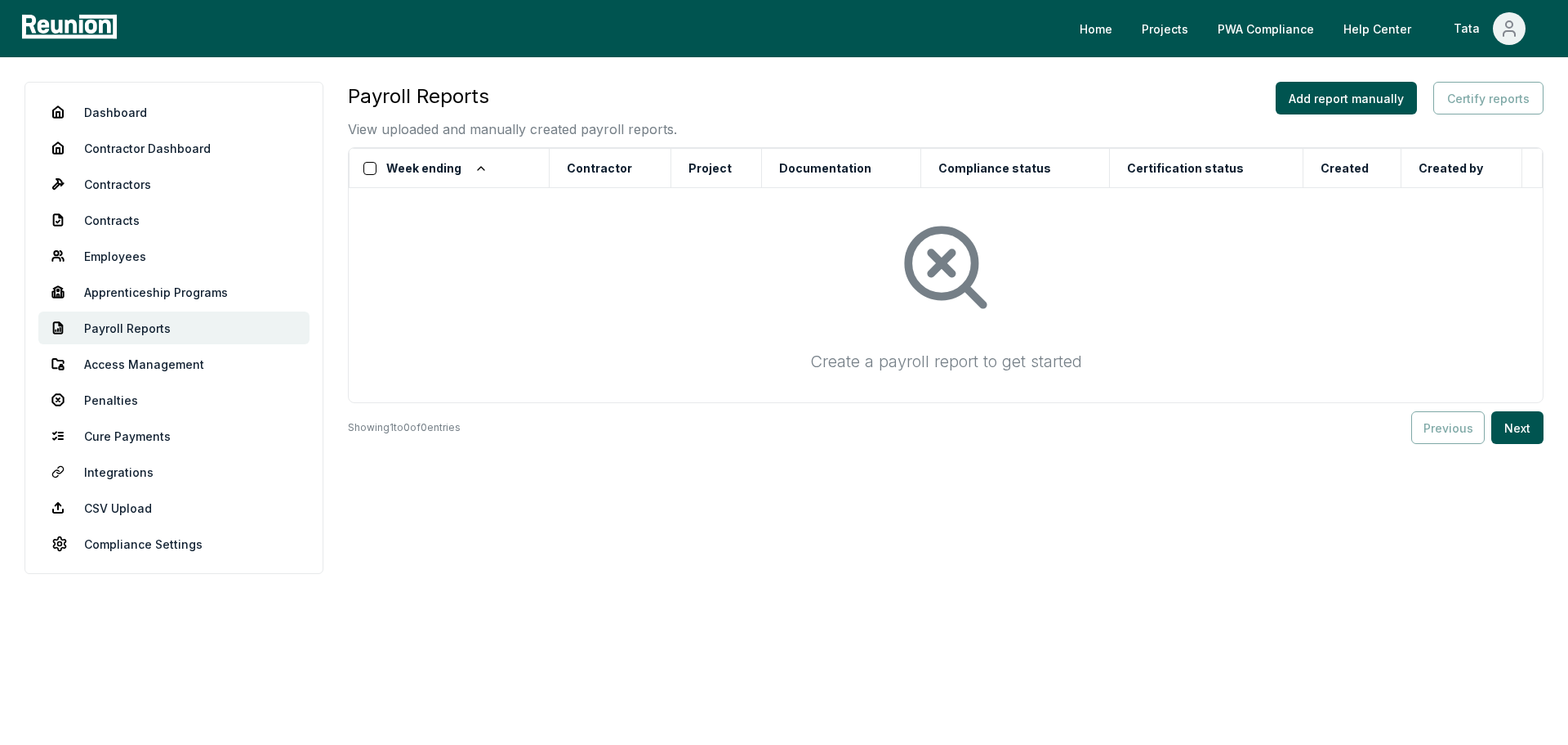
drag, startPoint x: 1367, startPoint y: 102, endPoint x: 1568, endPoint y: 99, distance: 201.0
click at [1556, 99] on div "Dashboard Contractor Dashboard Contractors Contracts Employees [DEMOGRAPHIC_DAT…" at bounding box center [784, 332] width 1568 height 550
click at [1328, 89] on button "Add report manually" at bounding box center [1347, 97] width 142 height 33
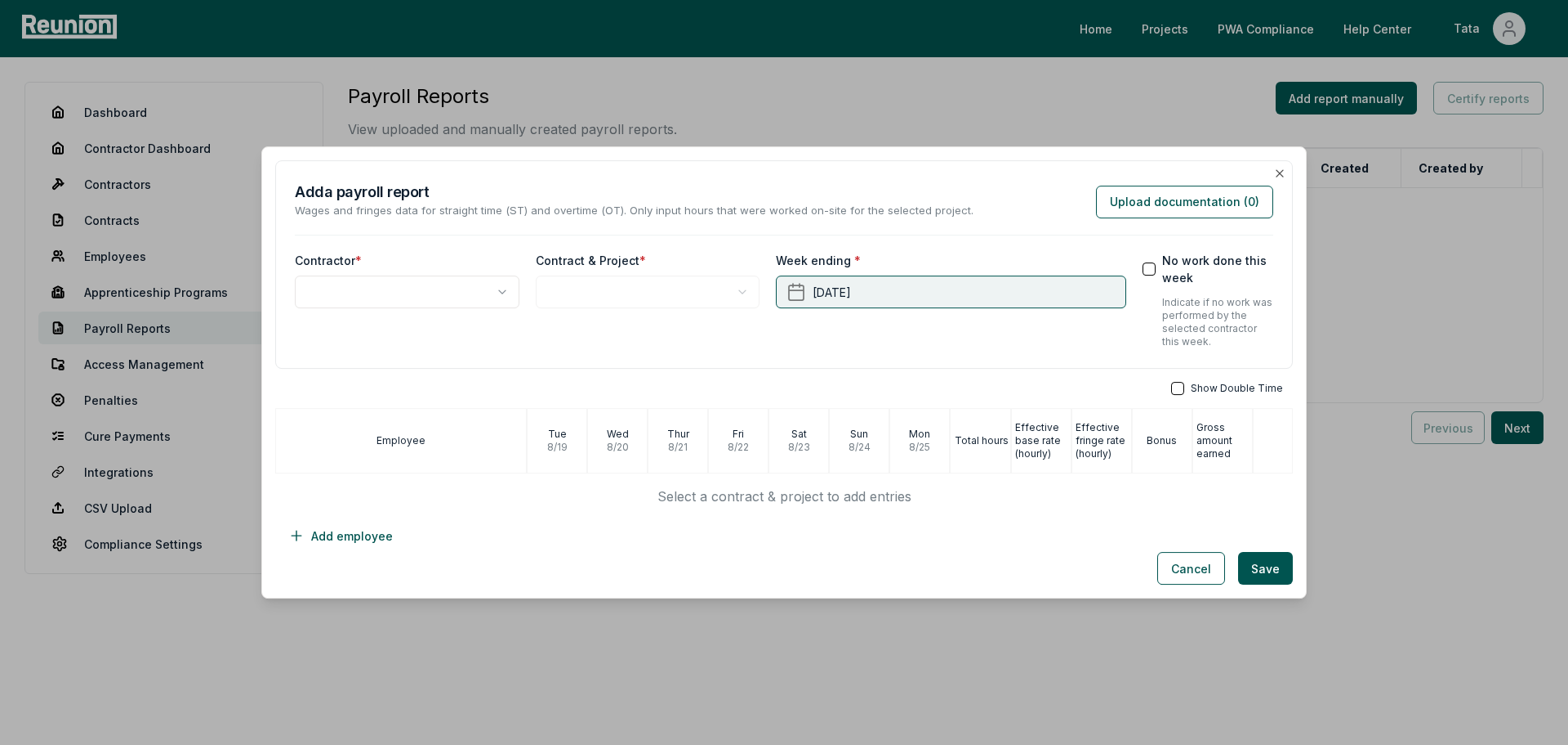
click at [1063, 288] on button "[DATE]" at bounding box center [951, 291] width 350 height 33
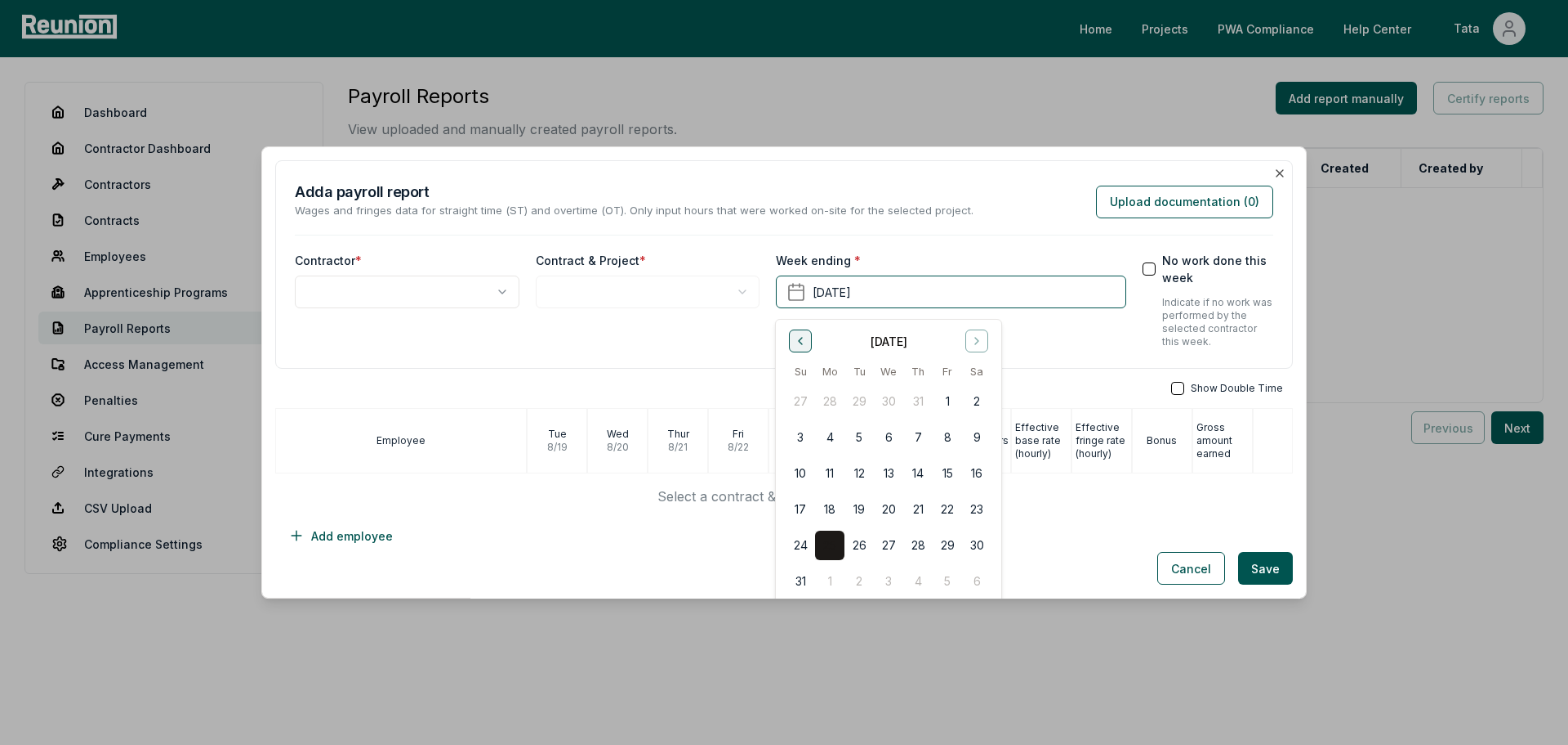
click at [793, 339] on button "Go to previous month" at bounding box center [800, 341] width 23 height 23
click at [793, 338] on button "Go to previous month" at bounding box center [800, 341] width 23 height 23
click at [980, 339] on icon "Go to next month" at bounding box center [977, 340] width 13 height 13
click at [980, 513] on button "26" at bounding box center [977, 508] width 29 height 29
click at [491, 294] on body "Please visit us on your desktop We're working on making our marketplace mobile-…" at bounding box center [784, 372] width 1568 height 745
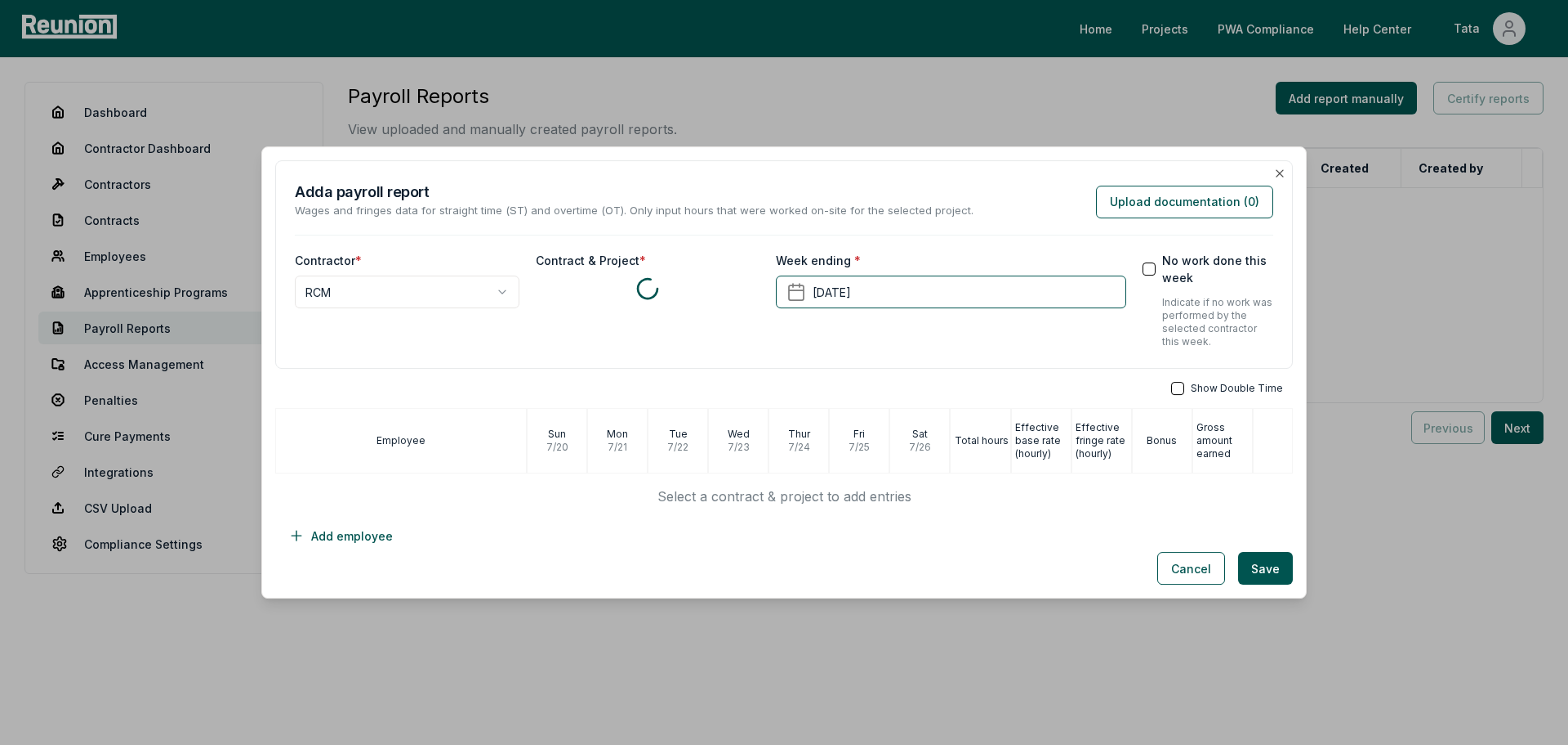
click at [601, 291] on div at bounding box center [648, 289] width 225 height 27
click at [613, 302] on body "**********" at bounding box center [784, 372] width 1568 height 745
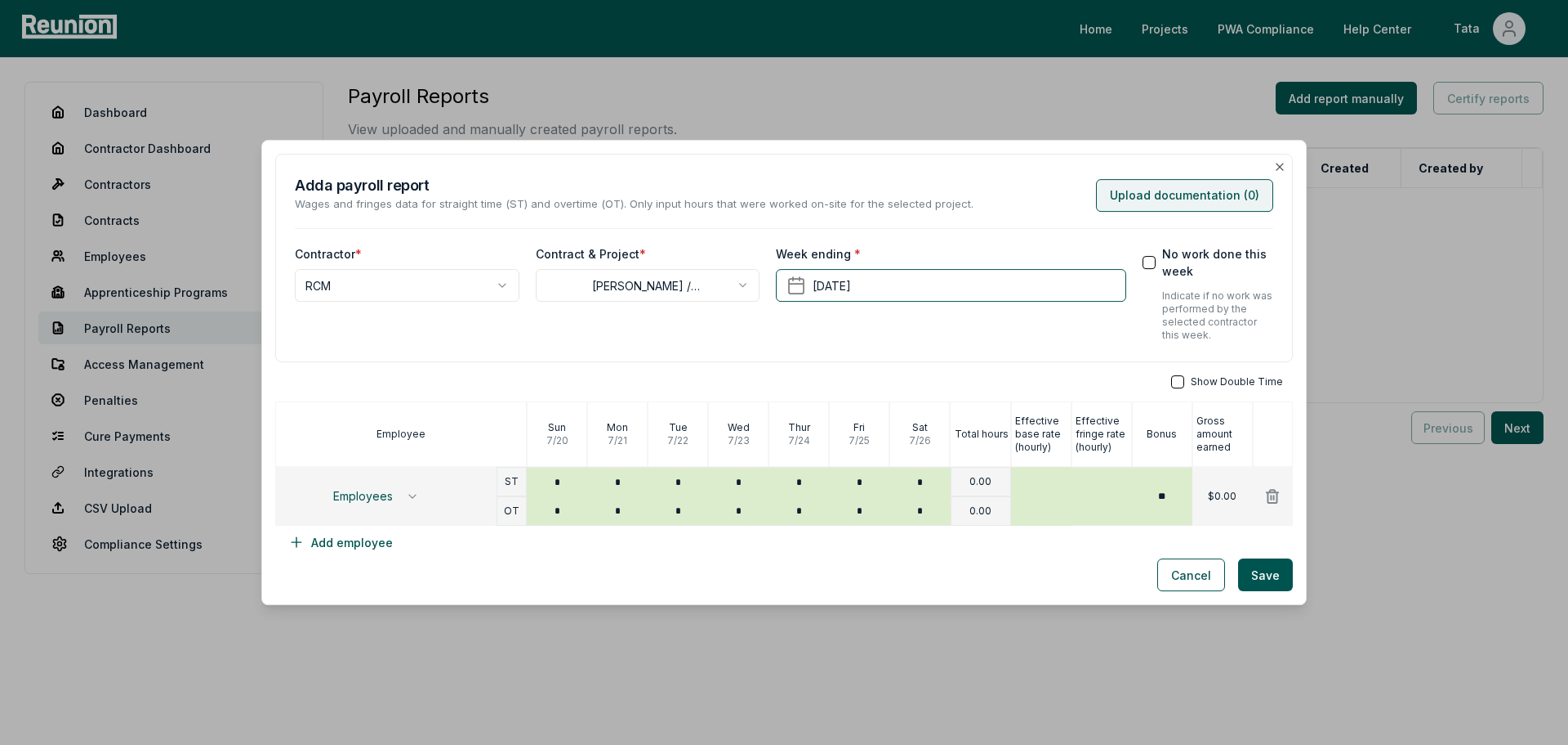
click at [1198, 199] on button "Upload documentation ( 0 )" at bounding box center [1185, 195] width 177 height 33
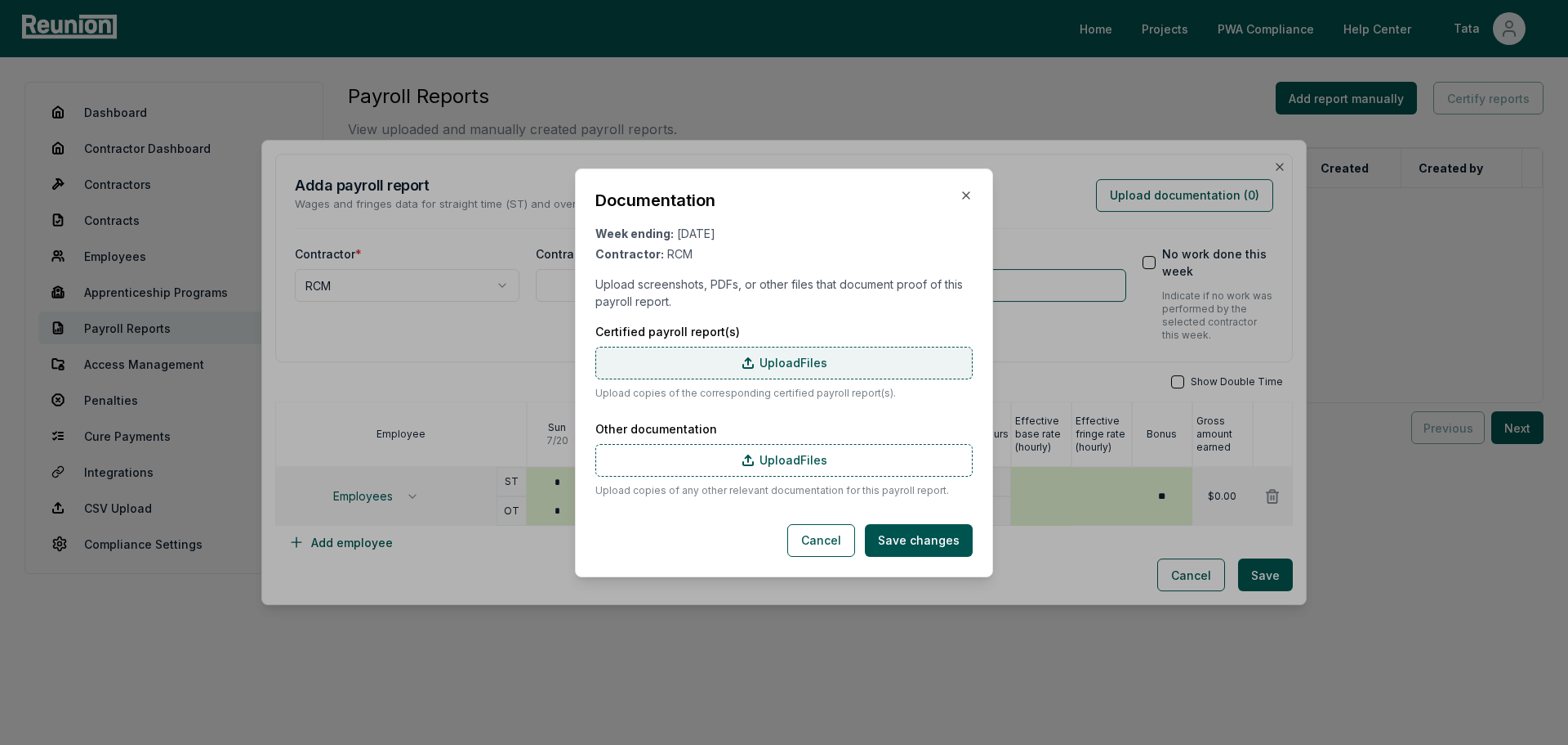
click at [714, 364] on label "Upload Files" at bounding box center [784, 362] width 377 height 33
click at [0, 0] on input "Upload Files" at bounding box center [0, 0] width 0 height 0
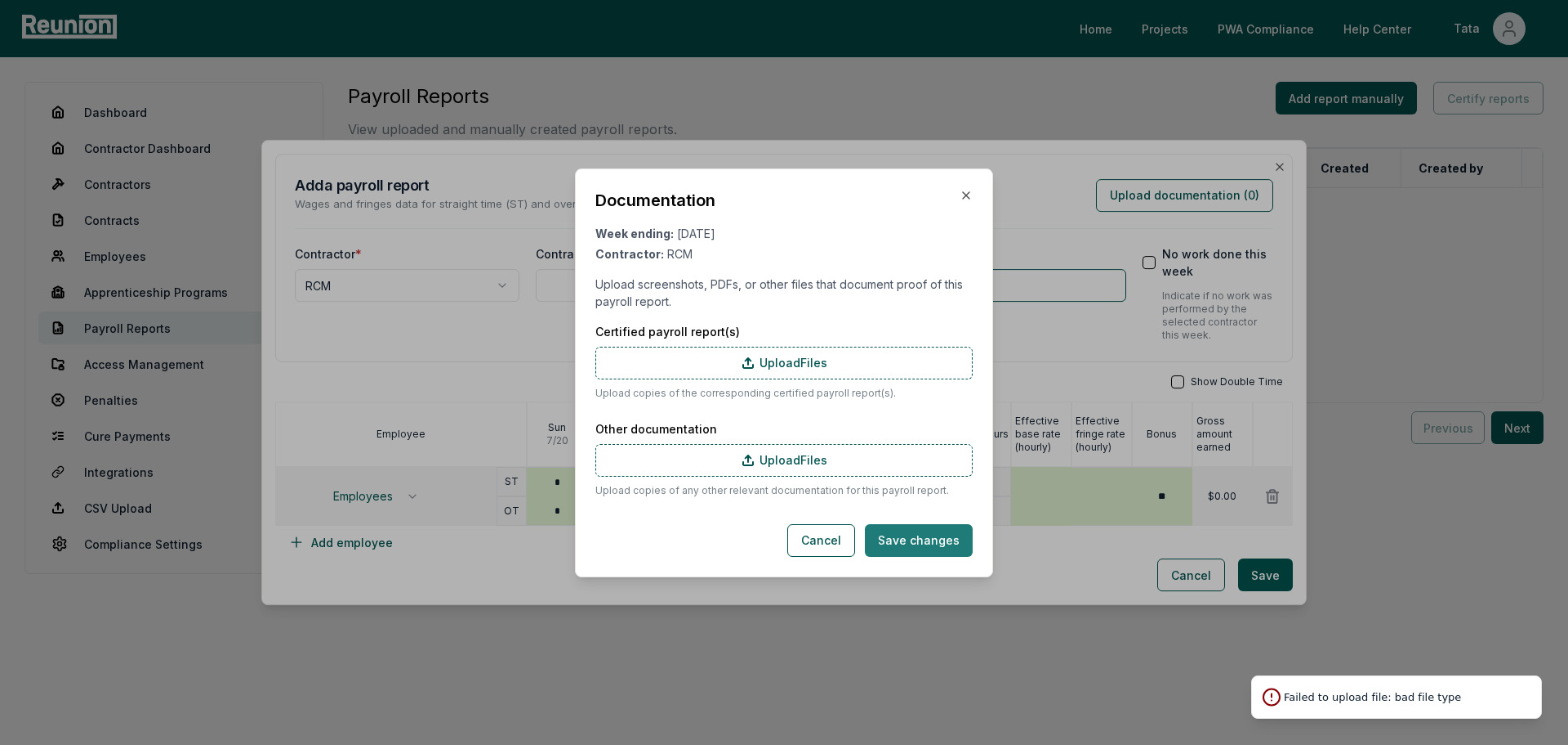
click at [875, 535] on button "Save changes" at bounding box center [919, 539] width 108 height 33
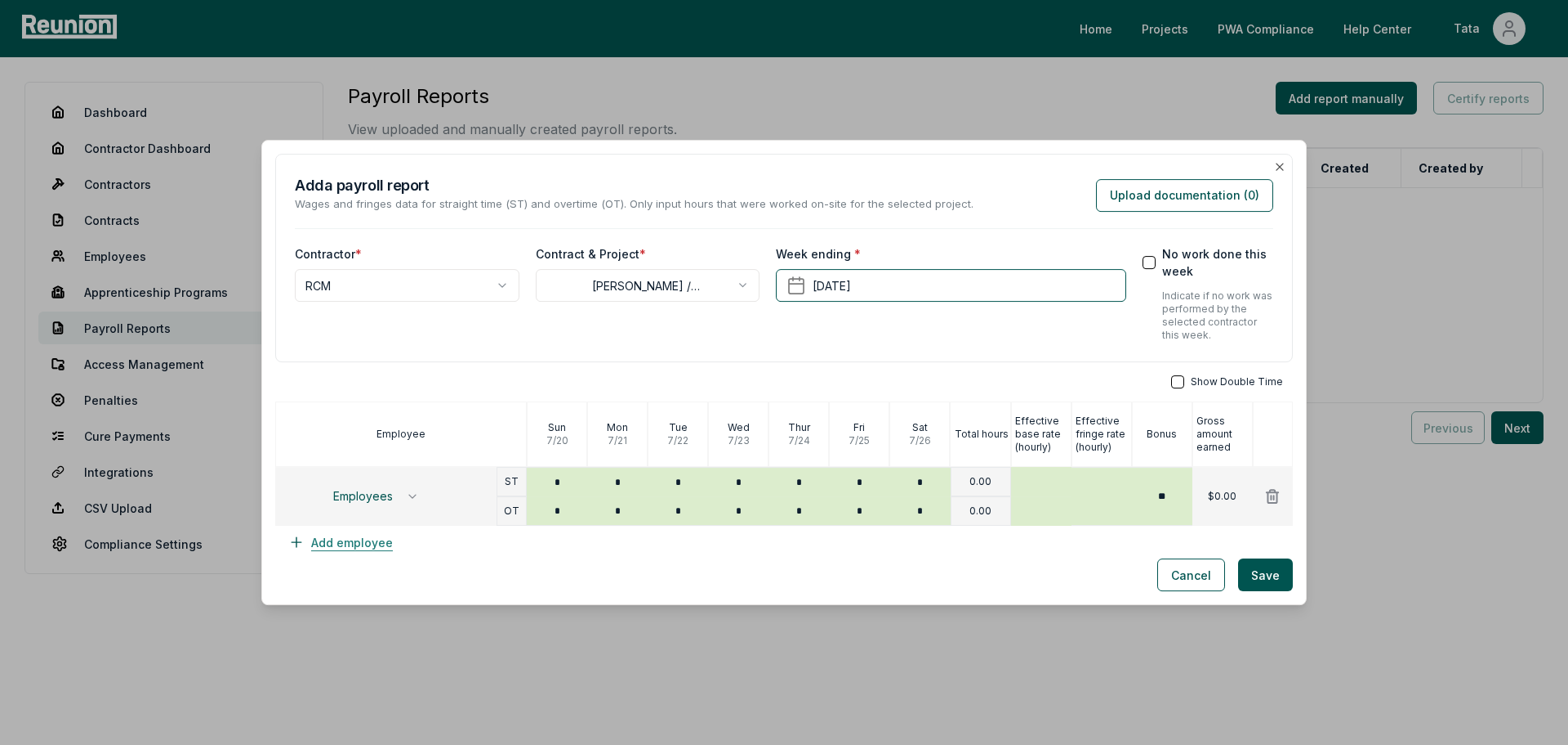
click at [355, 537] on button "Add employee" at bounding box center [341, 541] width 131 height 33
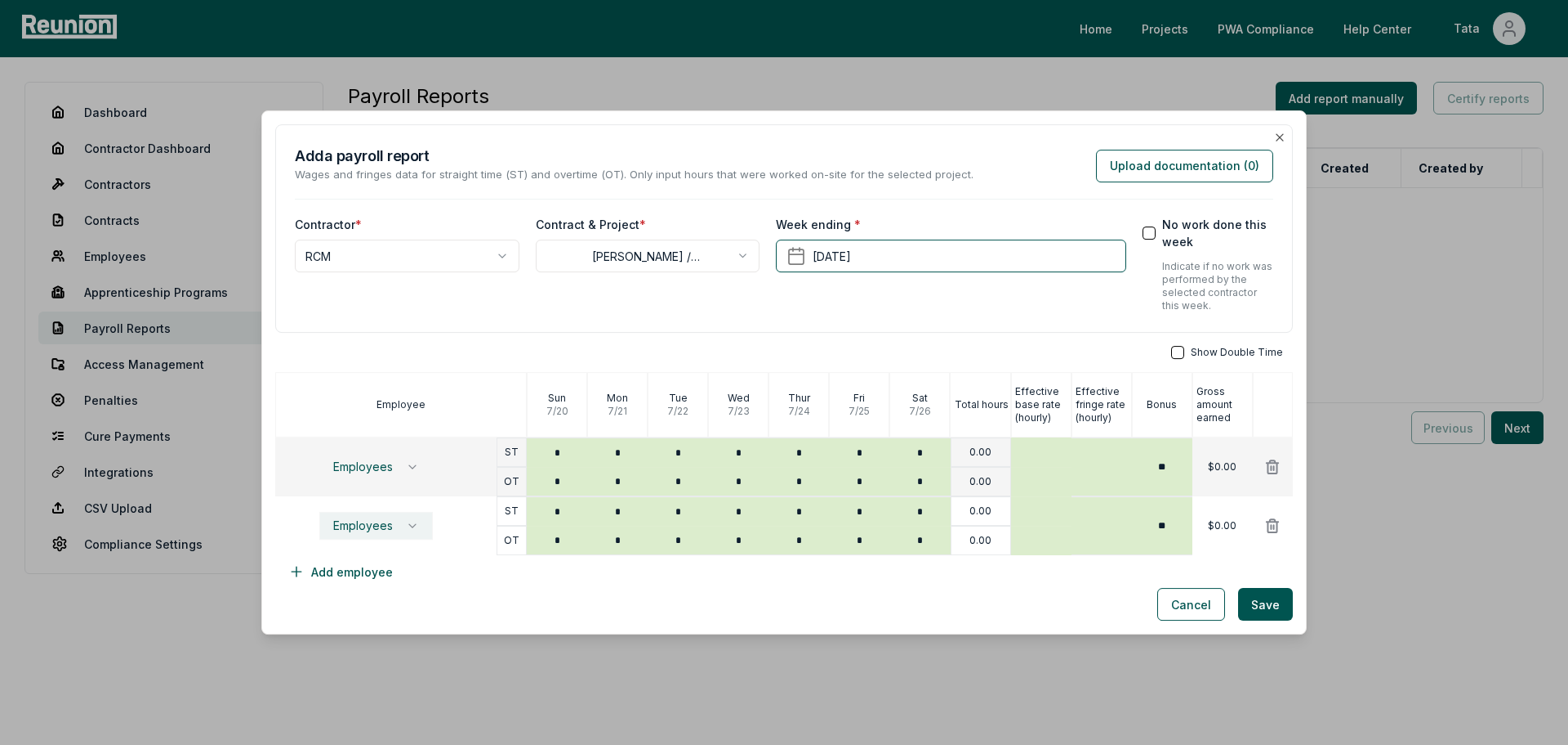
click at [381, 531] on span "Employees" at bounding box center [362, 525] width 59 height 13
click at [375, 658] on button "Create employee" at bounding box center [367, 656] width 127 height 17
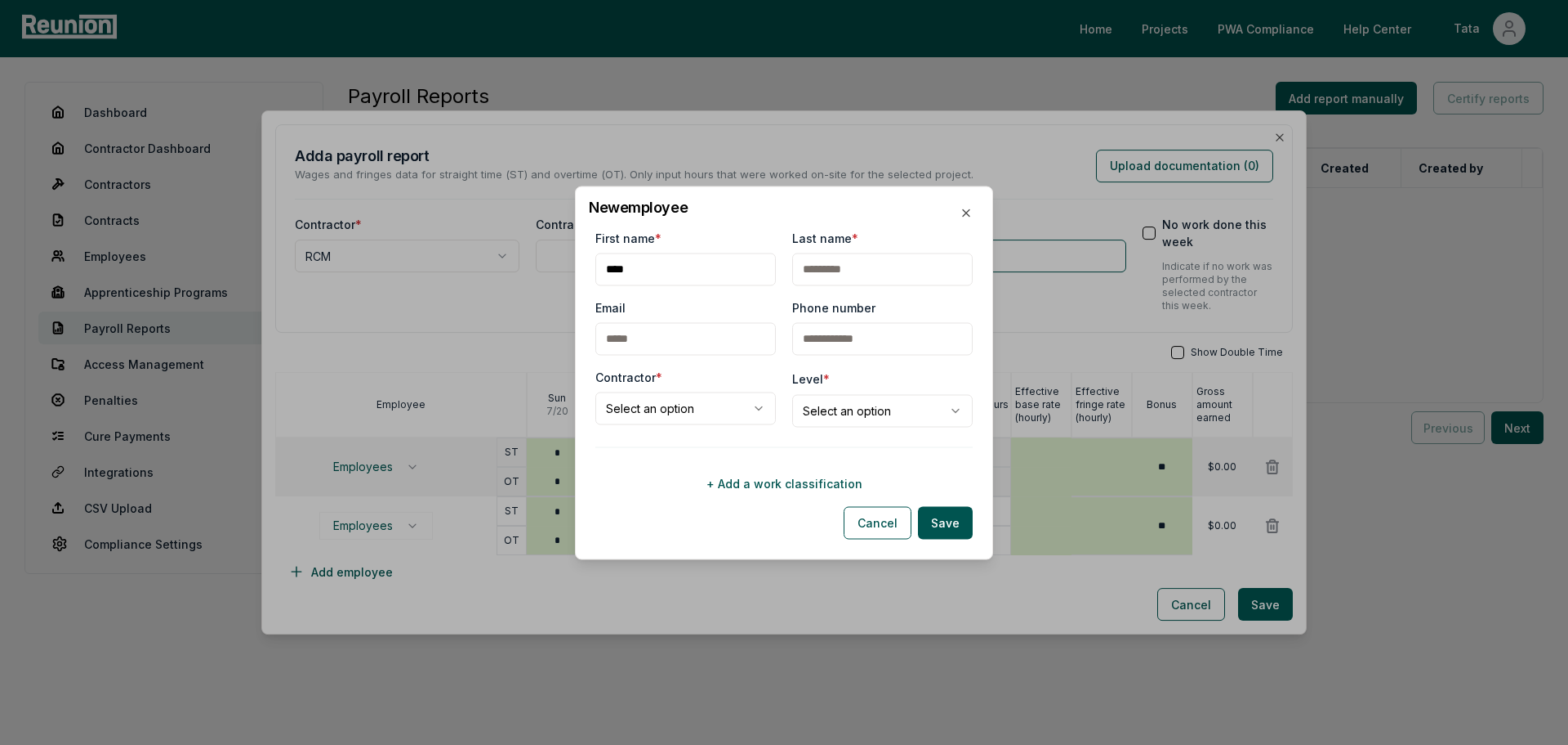
drag, startPoint x: 678, startPoint y: 259, endPoint x: 597, endPoint y: 260, distance: 81.0
click at [597, 260] on input "First name *" at bounding box center [686, 268] width 181 height 33
type input "*****"
type input "****"
select select "**********"
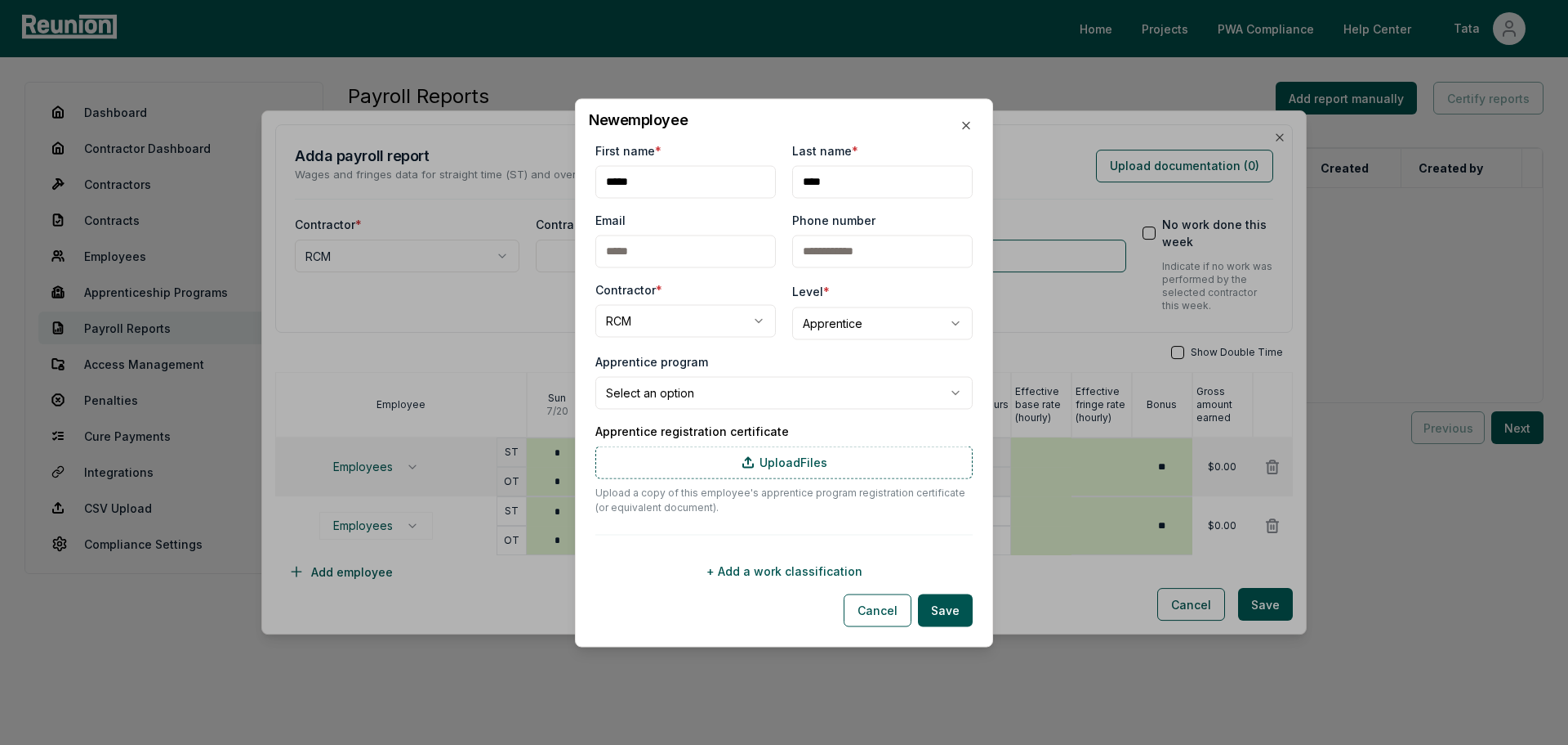
click at [892, 328] on body "**********" at bounding box center [784, 372] width 1568 height 745
select select "**********"
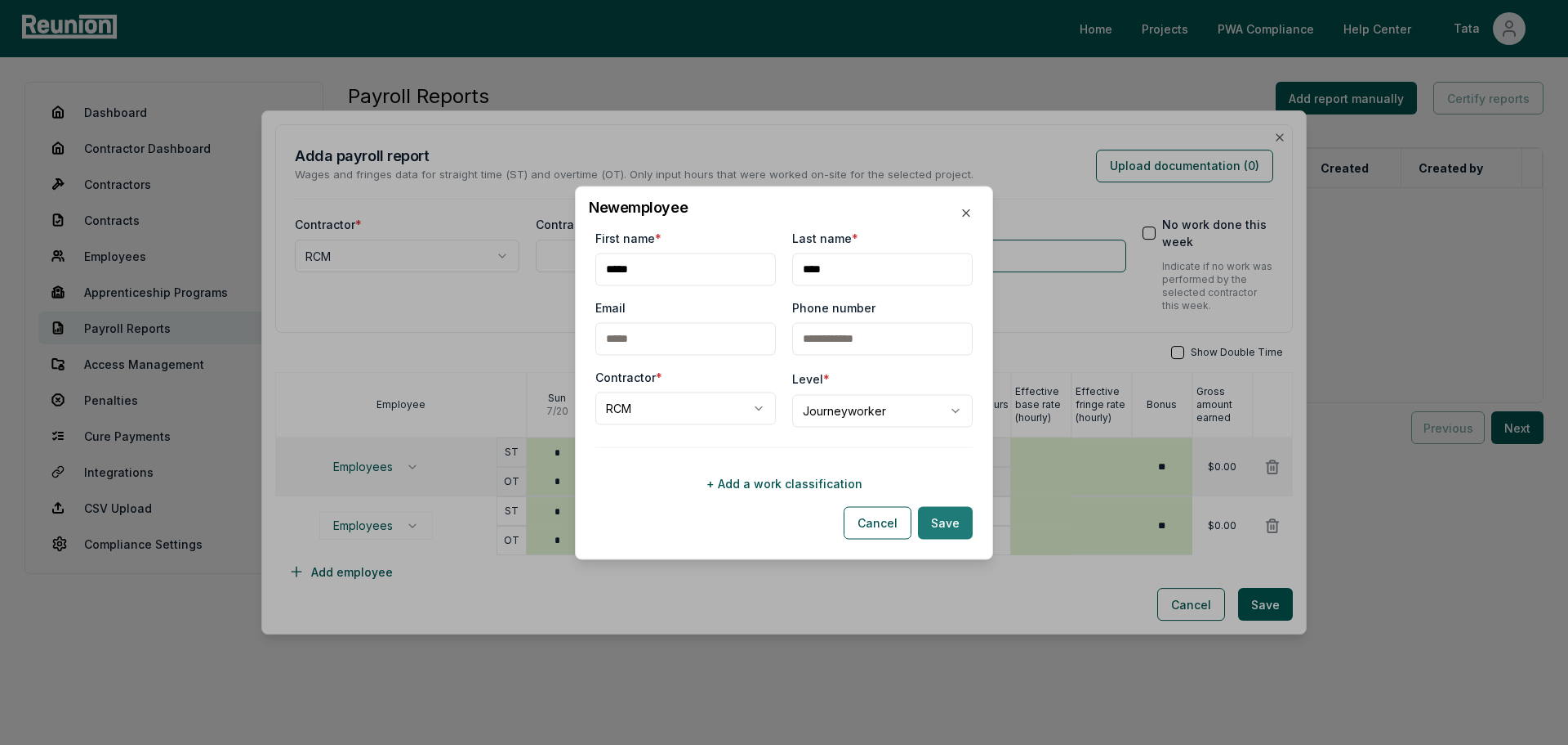
click at [934, 526] on button "Save" at bounding box center [946, 522] width 55 height 33
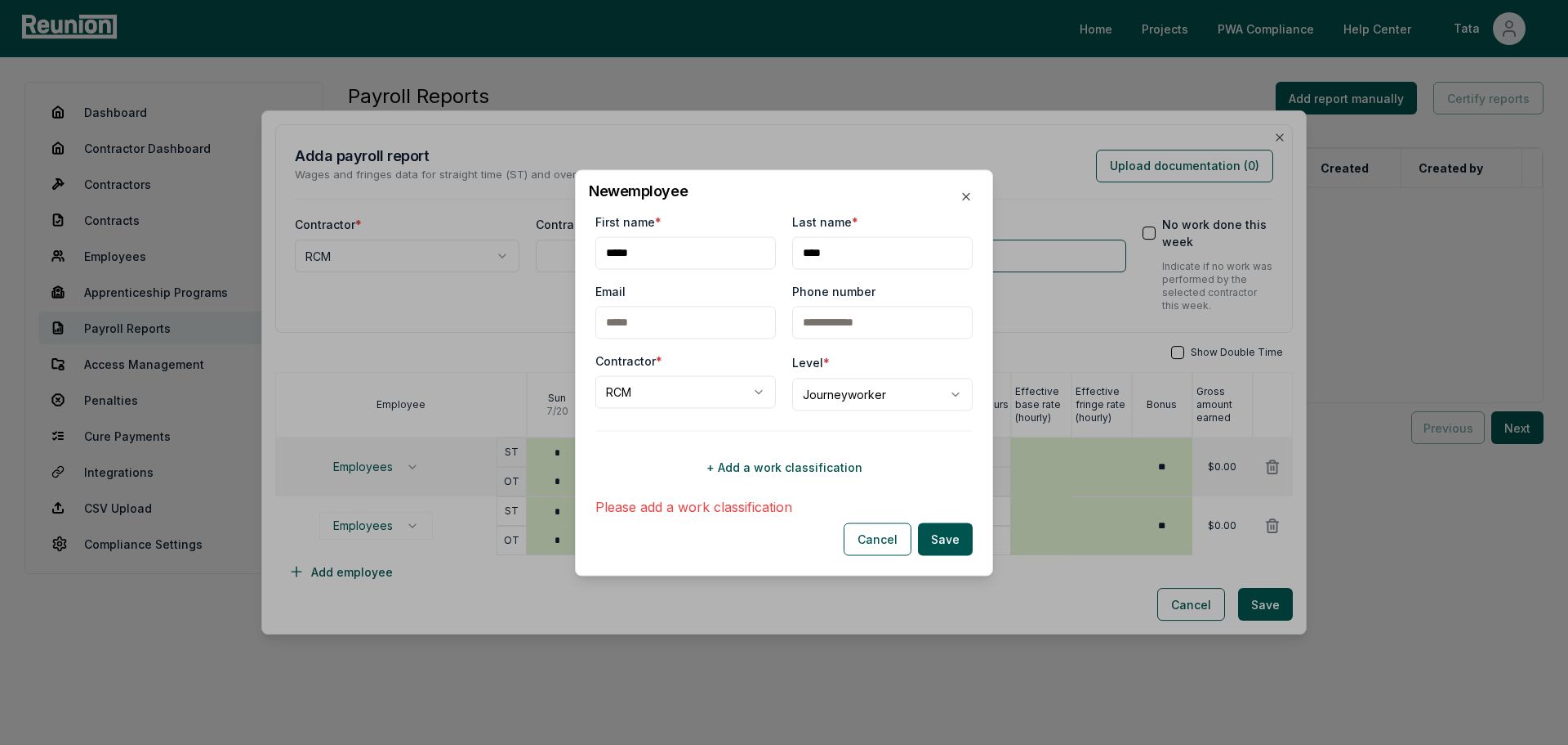
click at [803, 475] on button "+ Add a work classification" at bounding box center [784, 466] width 377 height 33
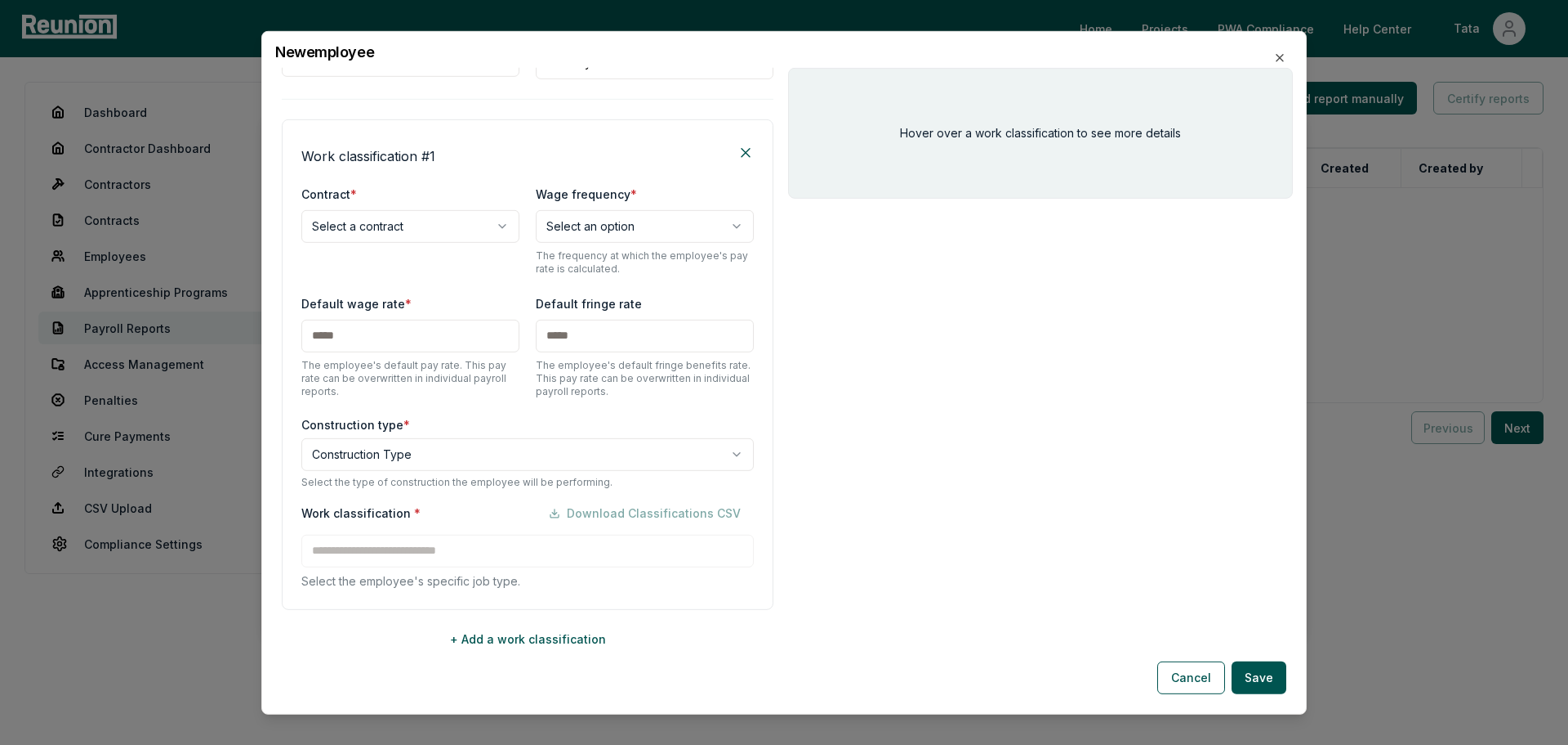
scroll to position [194, 0]
